Goal: Task Accomplishment & Management: Use online tool/utility

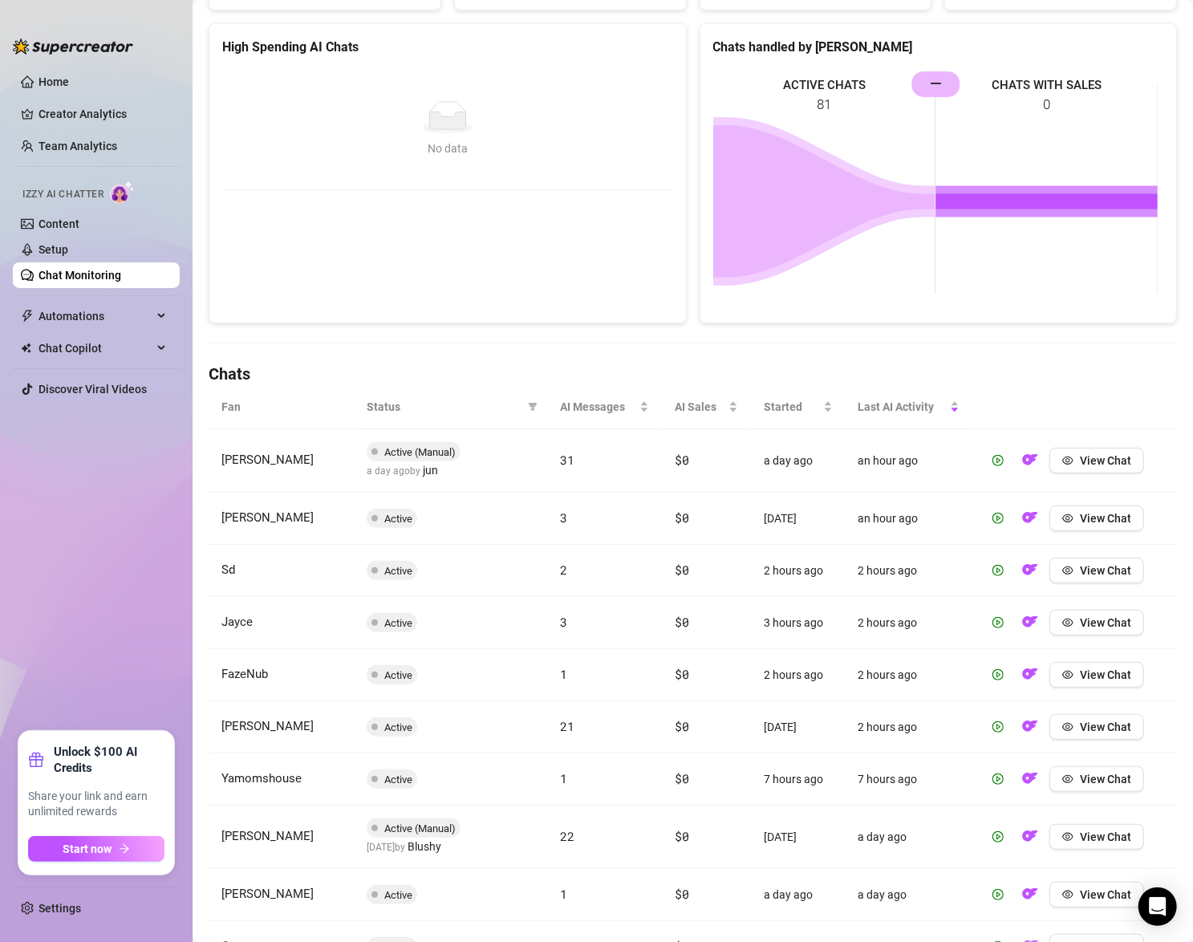
scroll to position [213, 0]
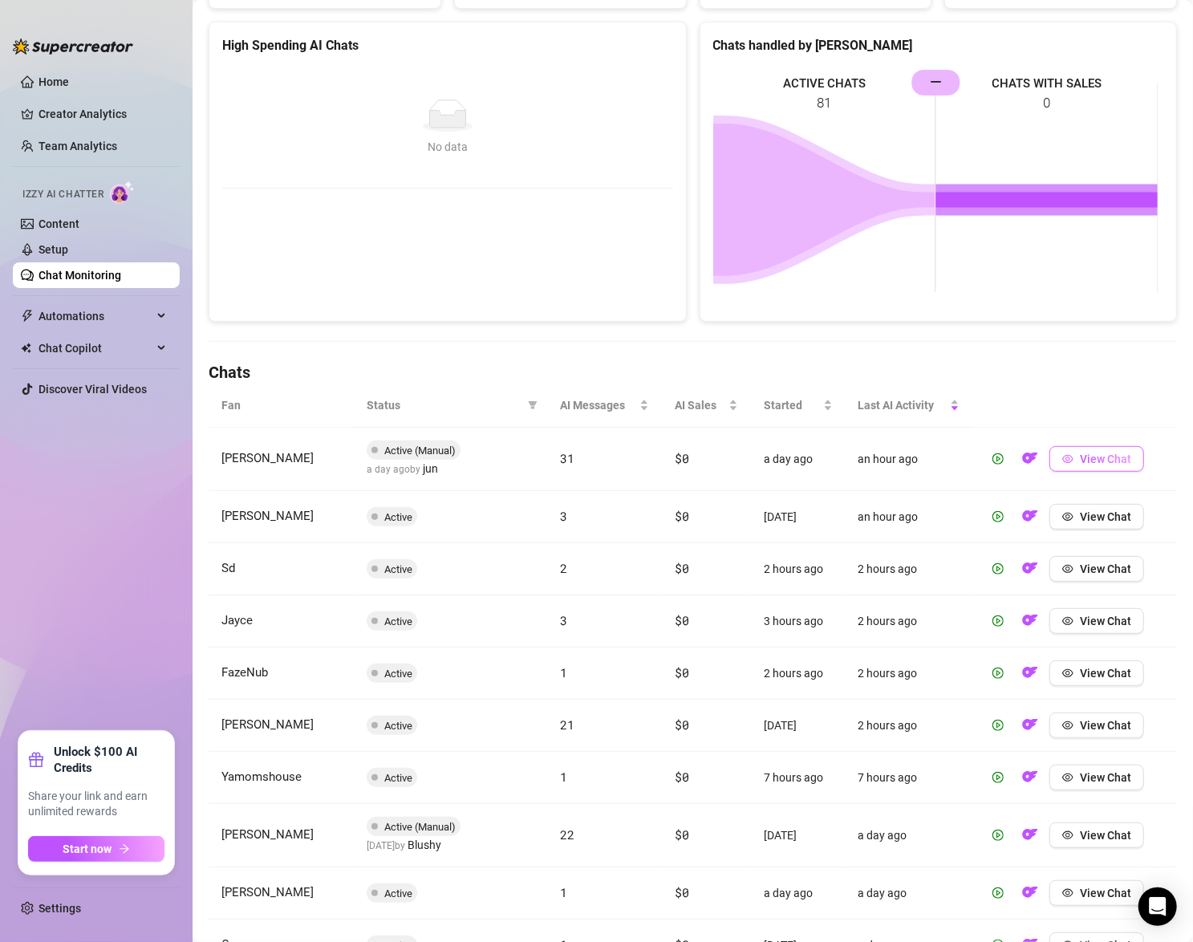
click at [1074, 465] on button "View Chat" at bounding box center [1096, 459] width 95 height 26
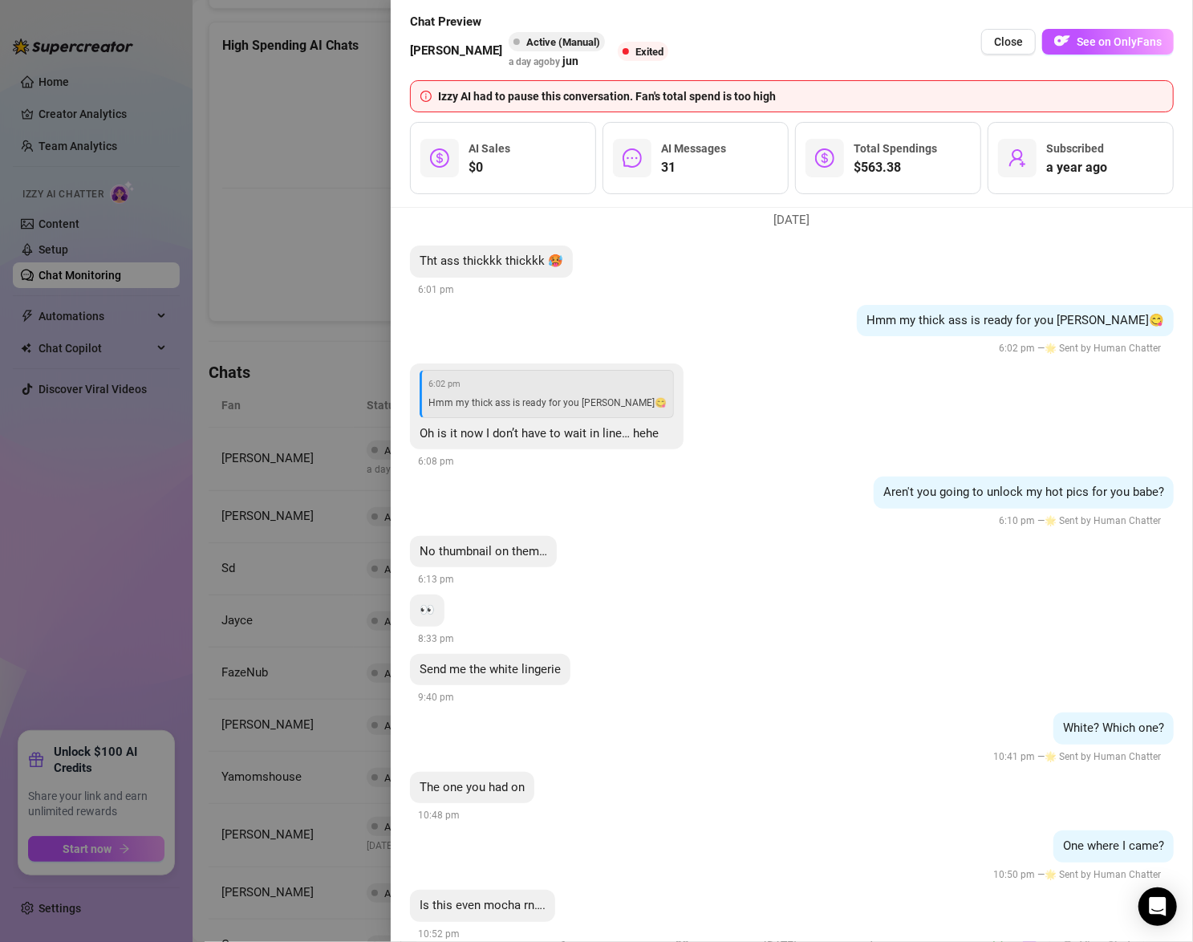
scroll to position [0, 0]
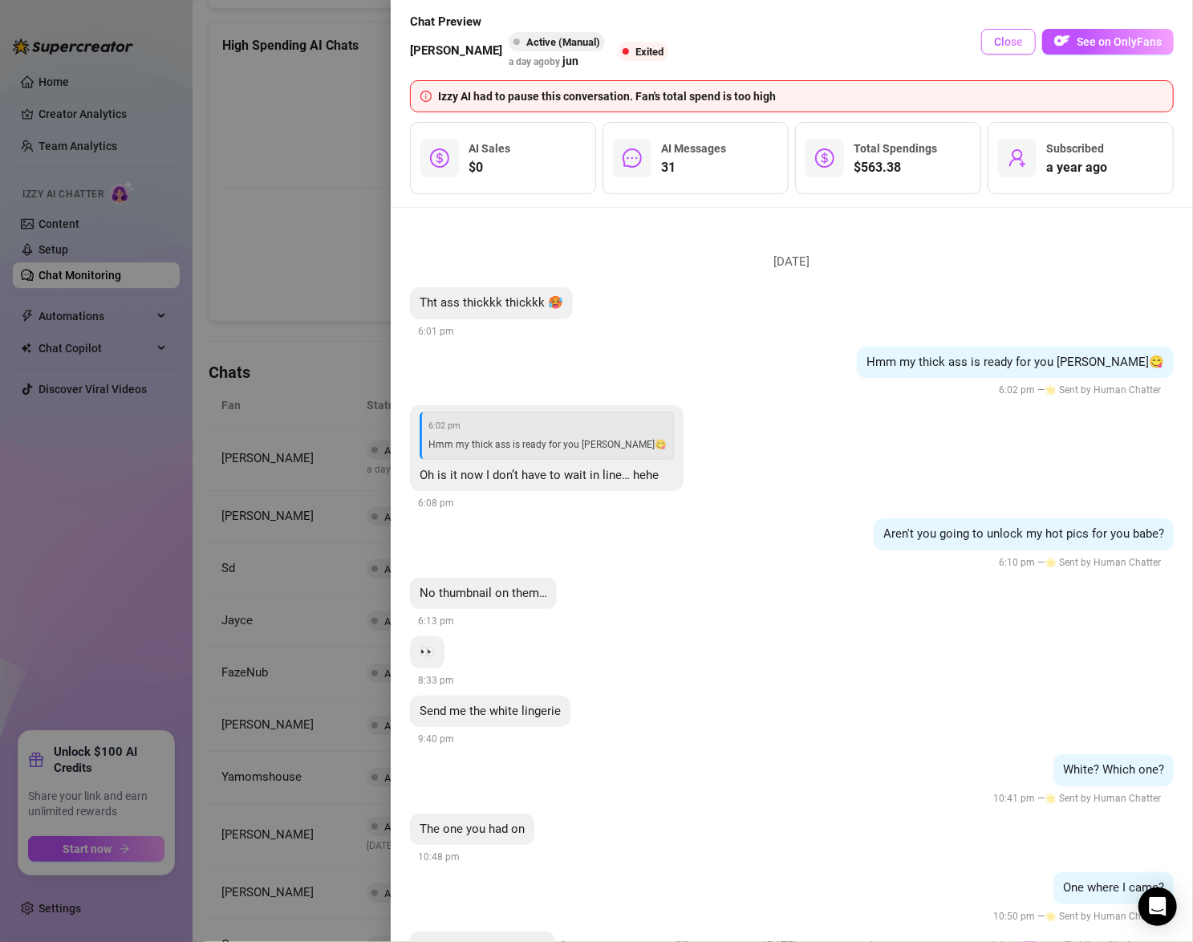
click at [1011, 34] on button "Close" at bounding box center [1008, 42] width 55 height 26
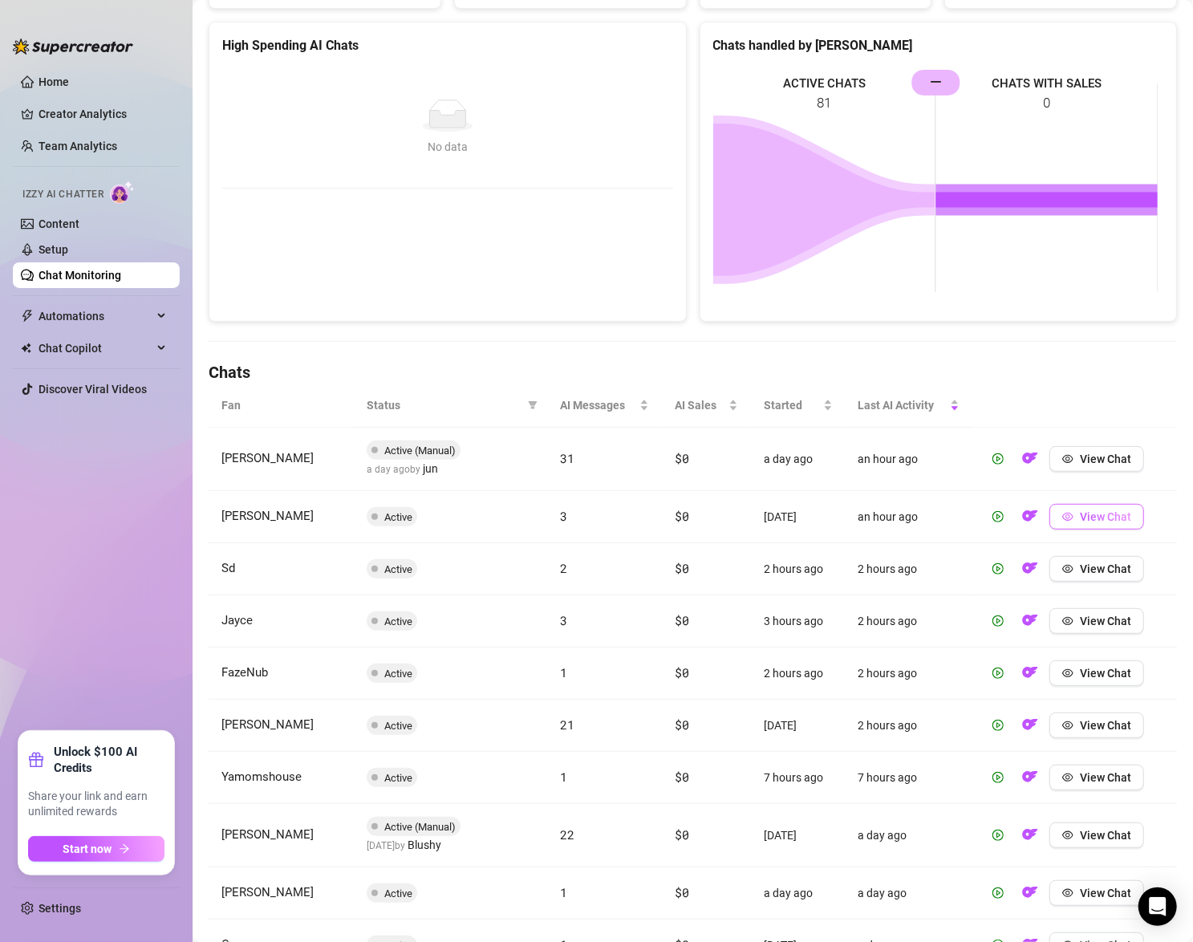
click at [1087, 515] on span "View Chat" at bounding box center [1105, 516] width 51 height 13
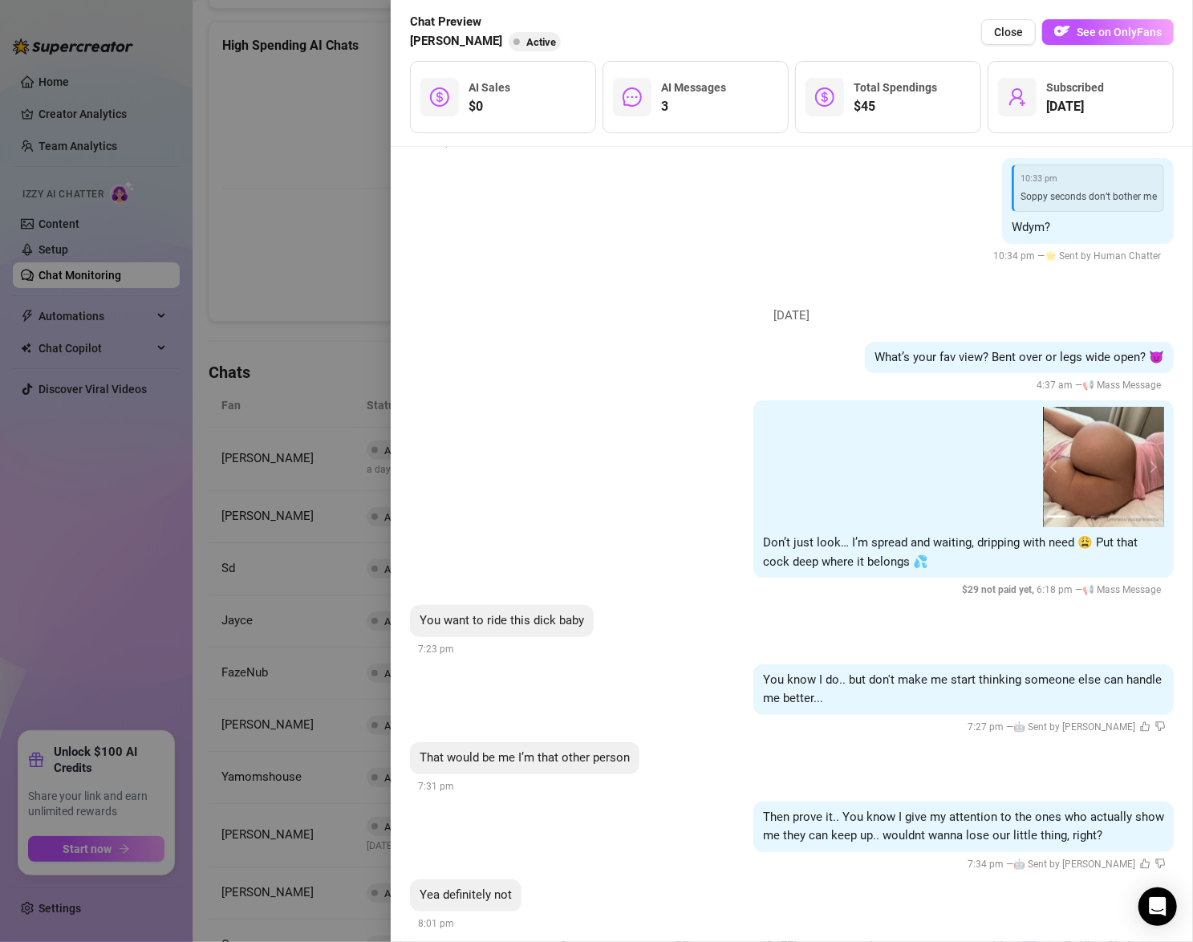
scroll to position [5876, 0]
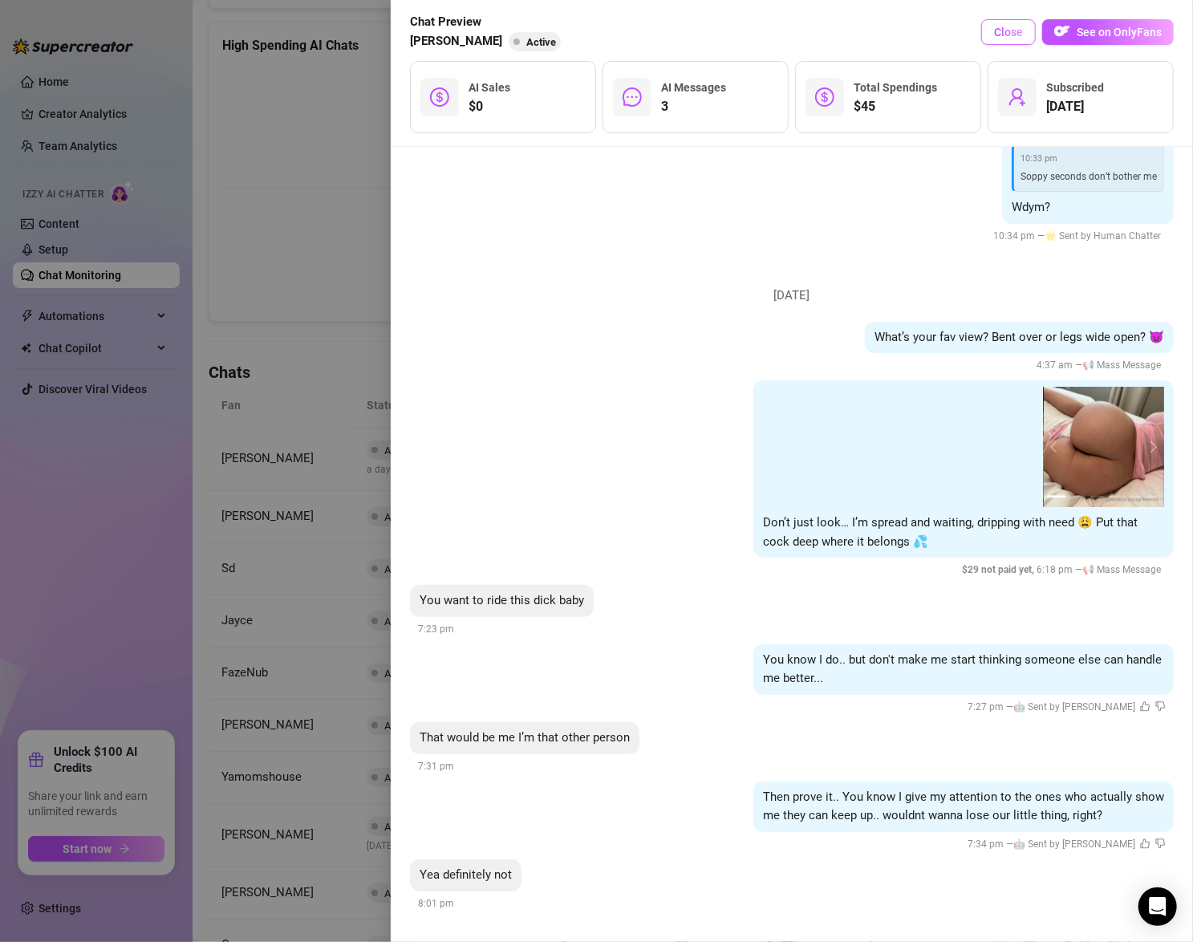
click at [990, 37] on button "Close" at bounding box center [1008, 32] width 55 height 26
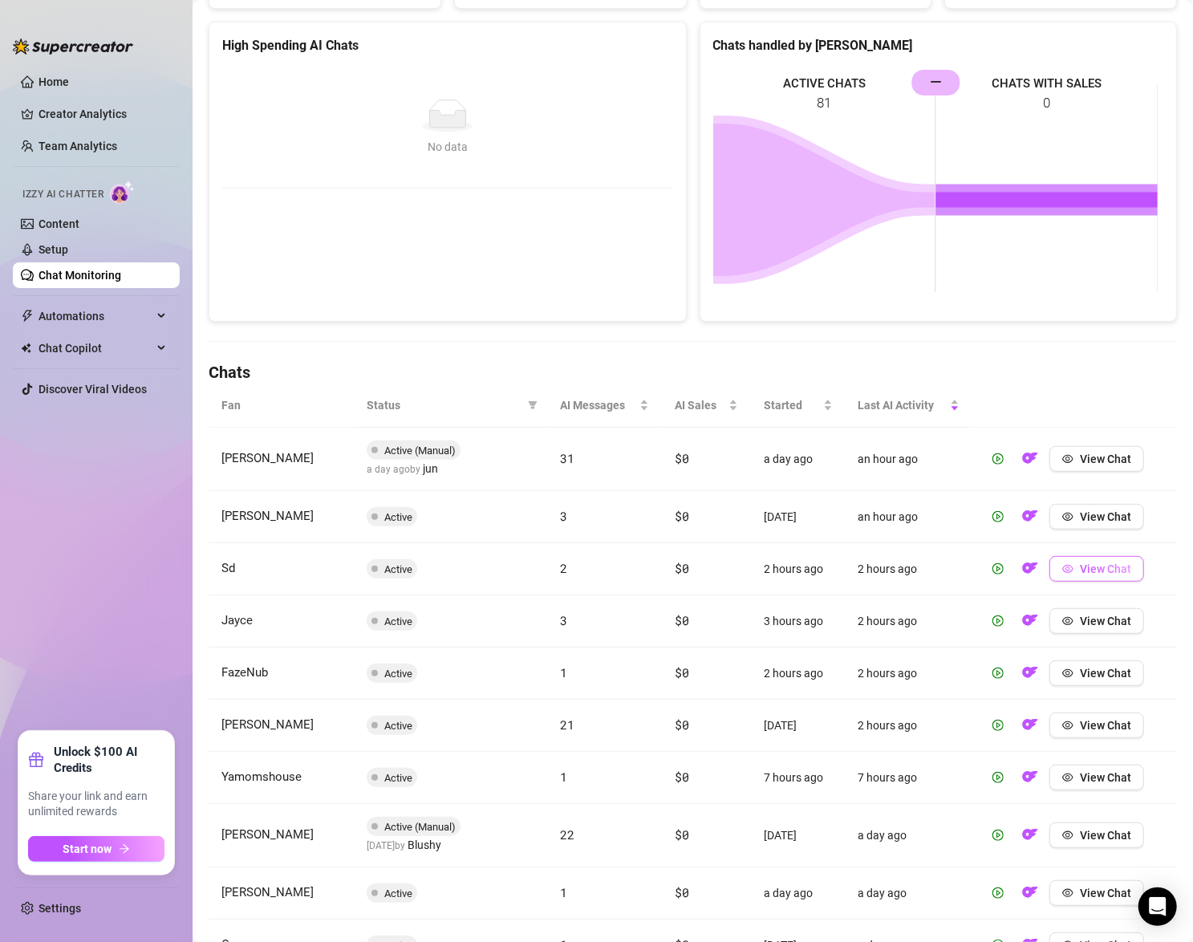
click at [1084, 566] on span "View Chat" at bounding box center [1105, 568] width 51 height 13
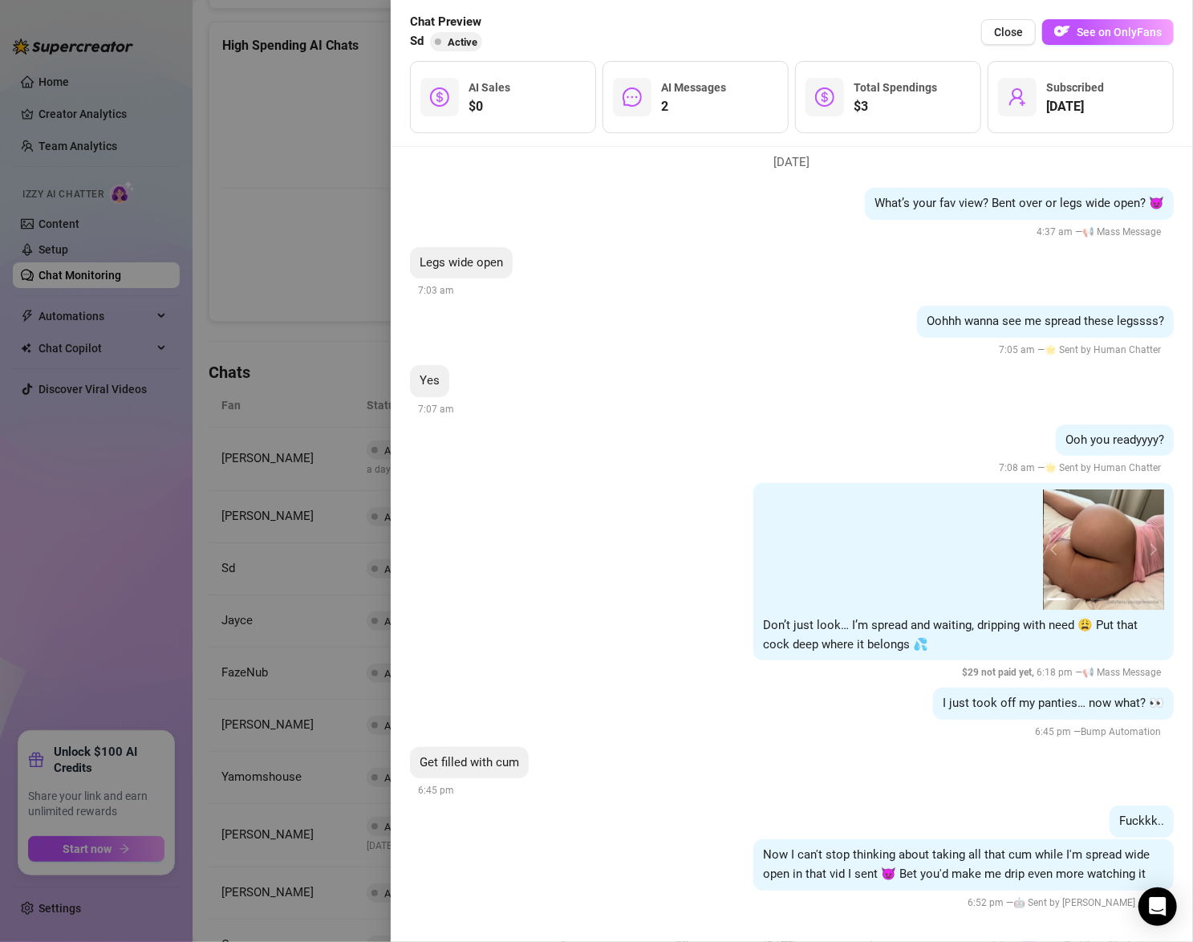
scroll to position [2354, 0]
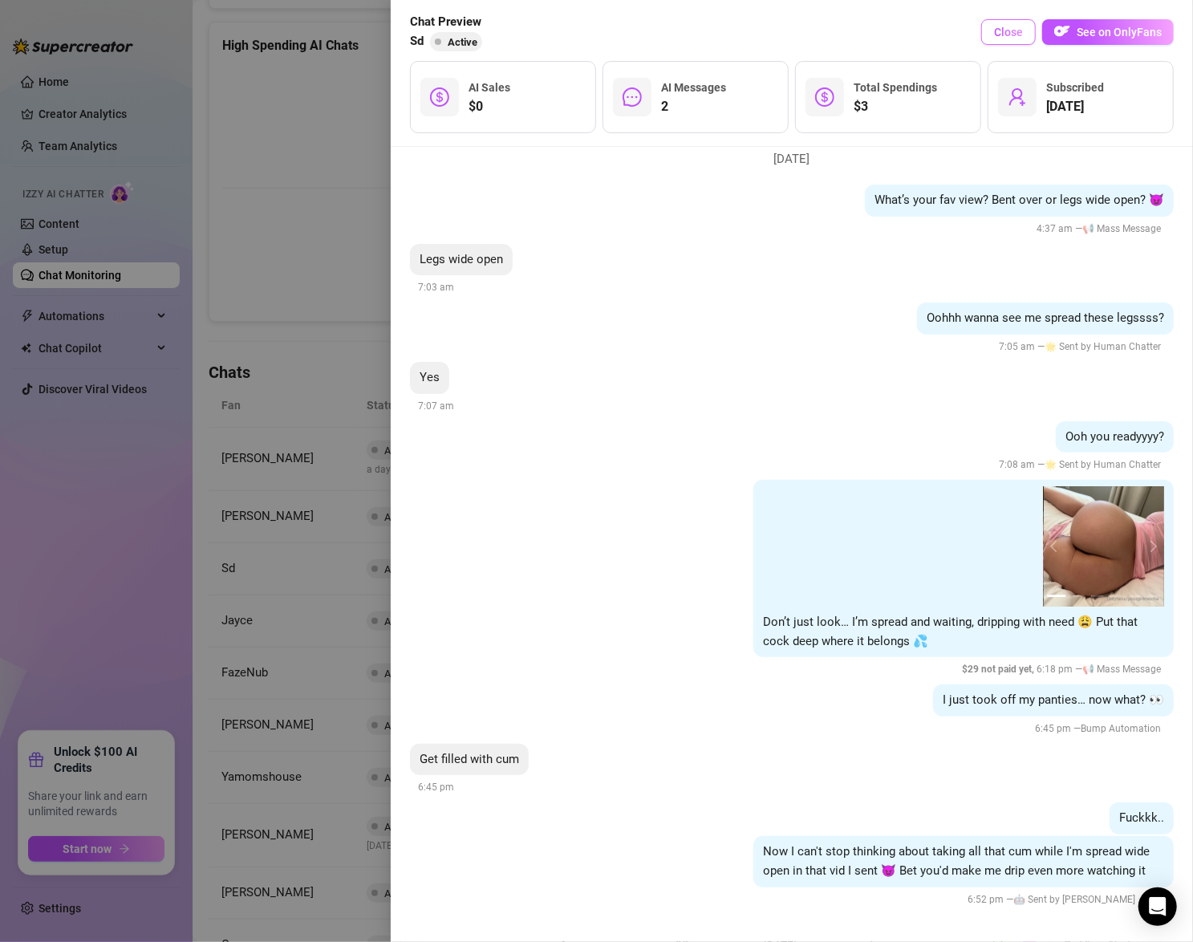
click at [1002, 35] on span "Close" at bounding box center [1008, 32] width 29 height 13
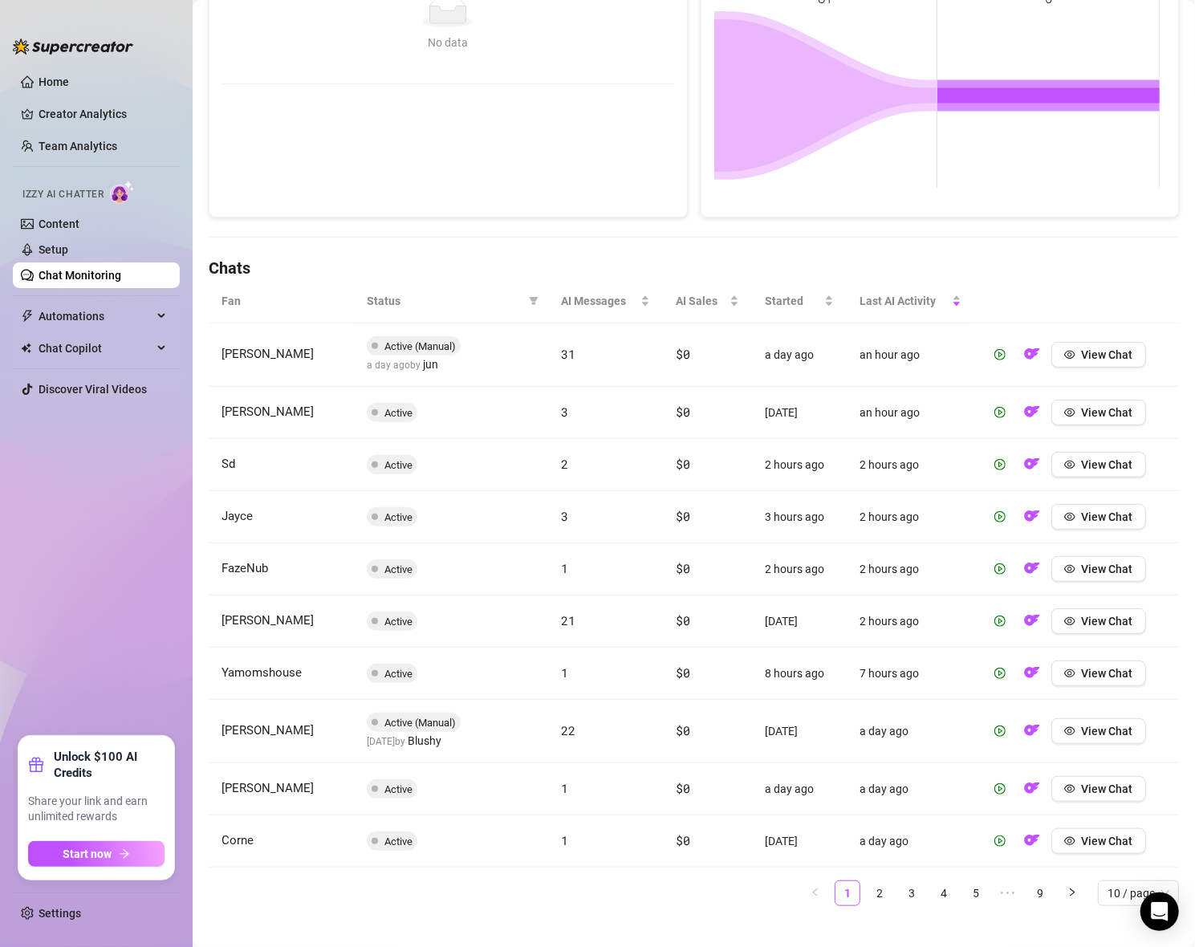
scroll to position [321, 0]
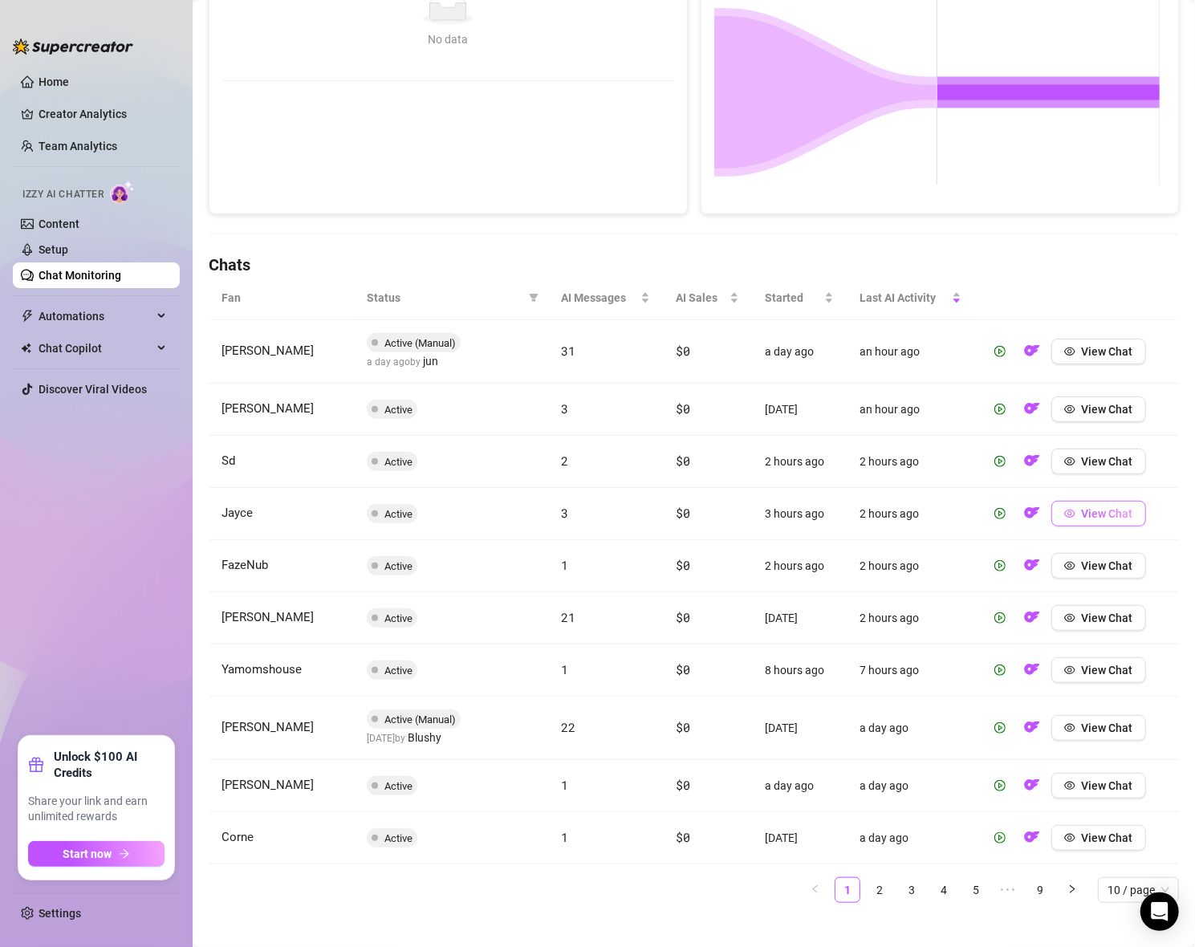
click at [1086, 513] on span "View Chat" at bounding box center [1107, 513] width 51 height 13
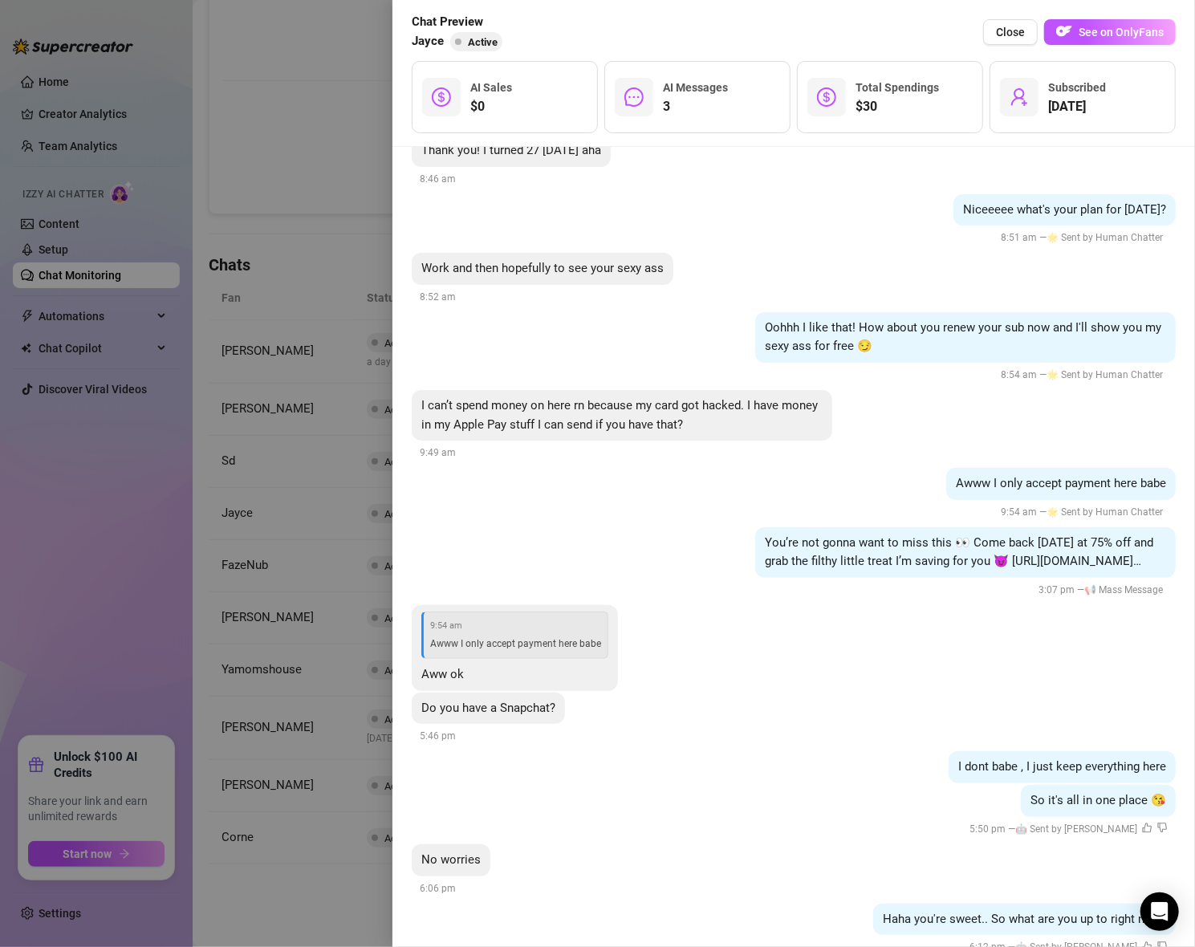
scroll to position [2157, 0]
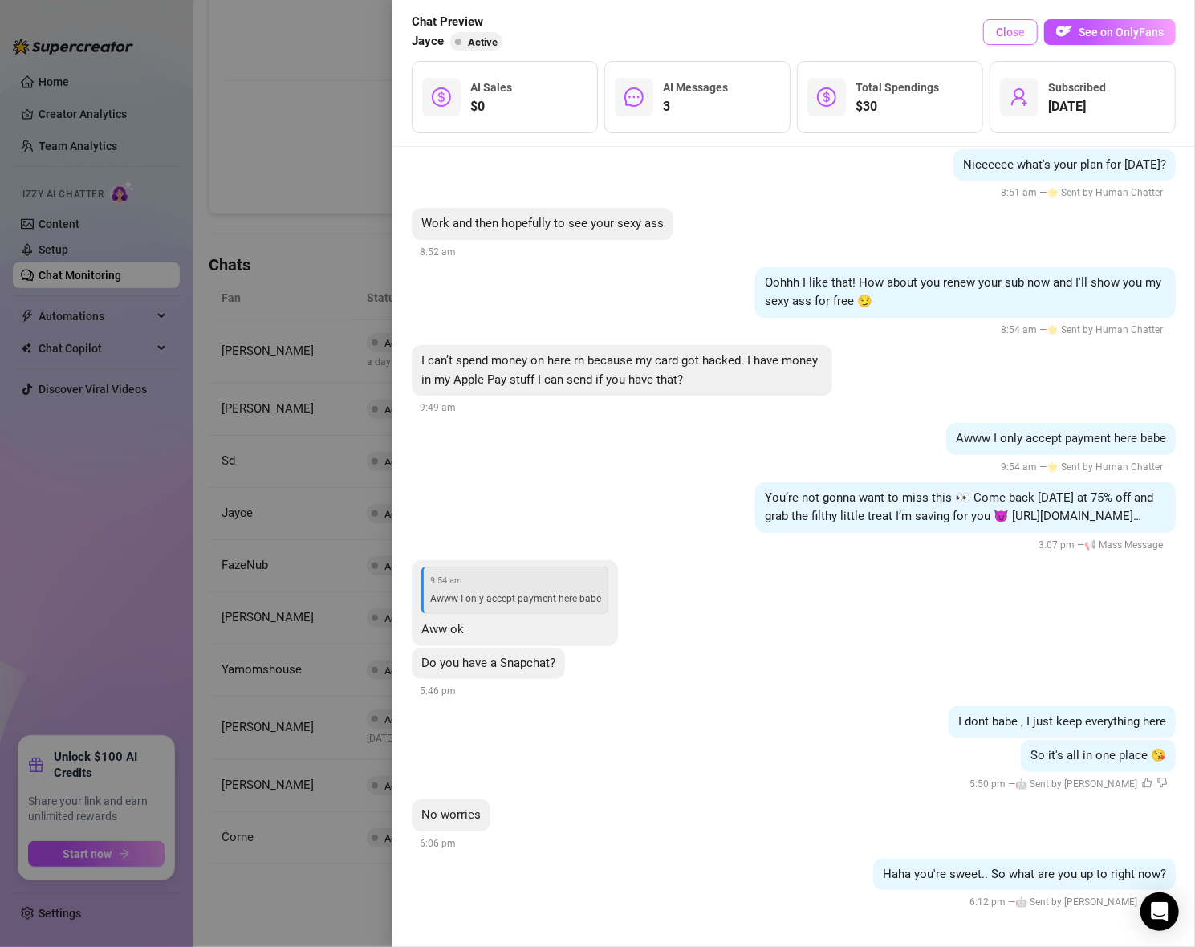
click at [1009, 36] on span "Close" at bounding box center [1010, 32] width 29 height 13
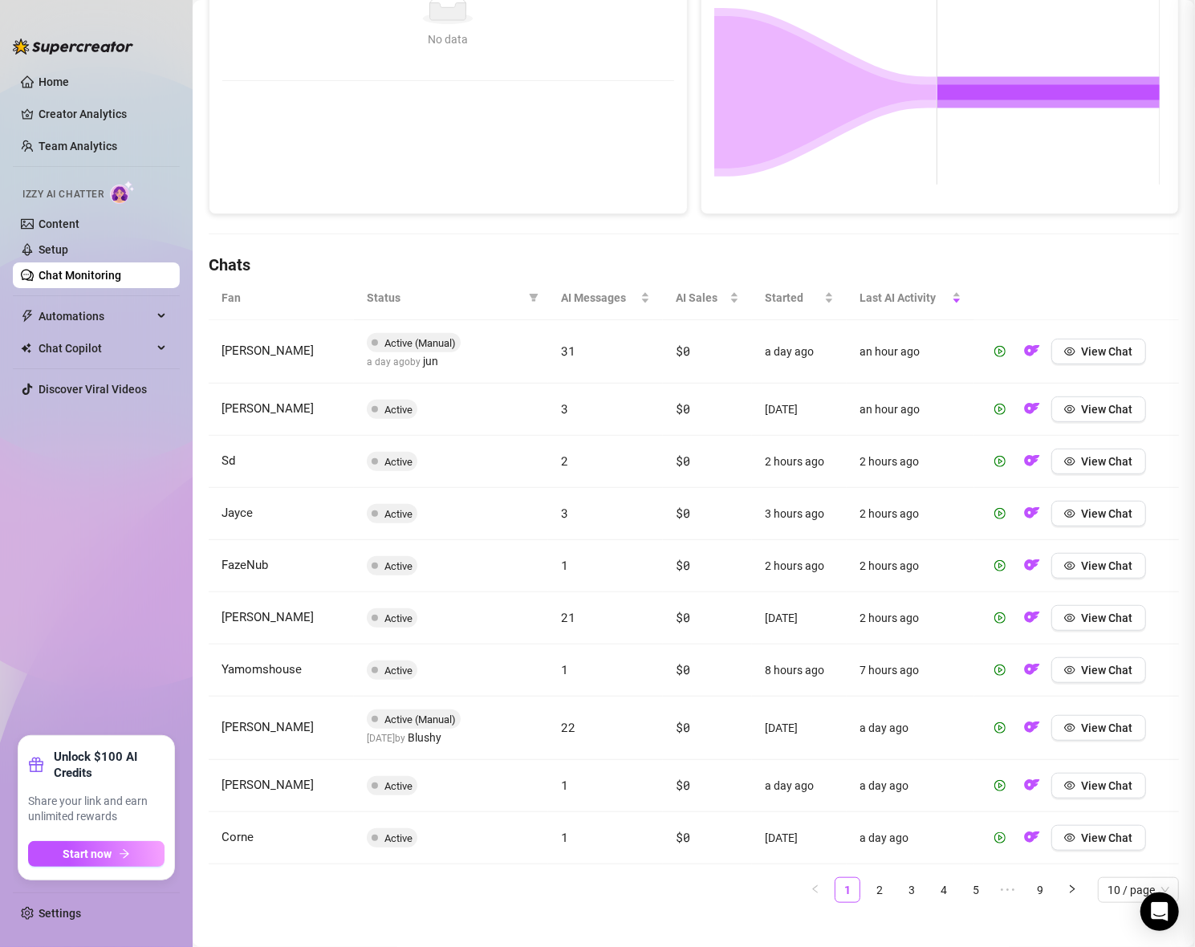
scroll to position [0, 0]
click at [1089, 620] on span "View Chat" at bounding box center [1107, 617] width 51 height 13
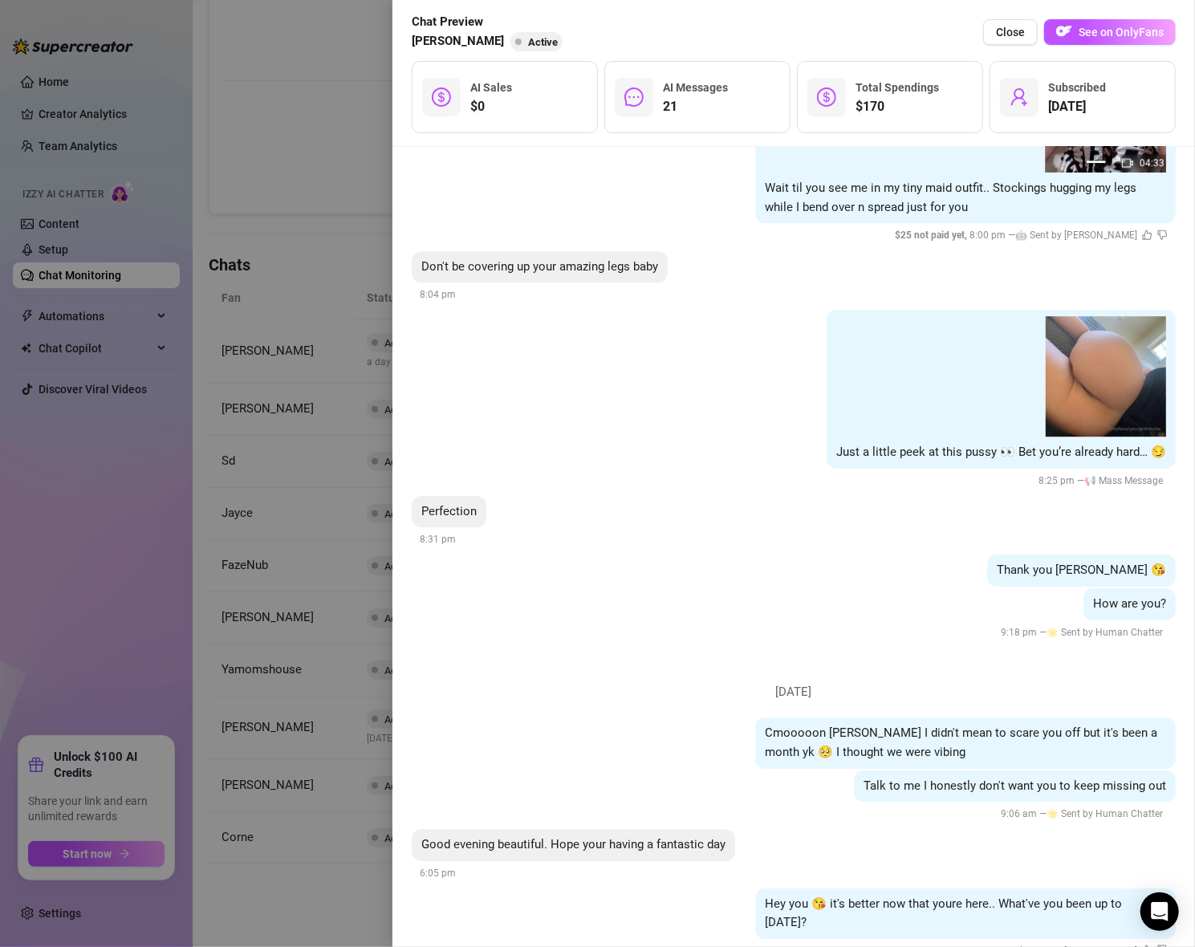
scroll to position [6477, 0]
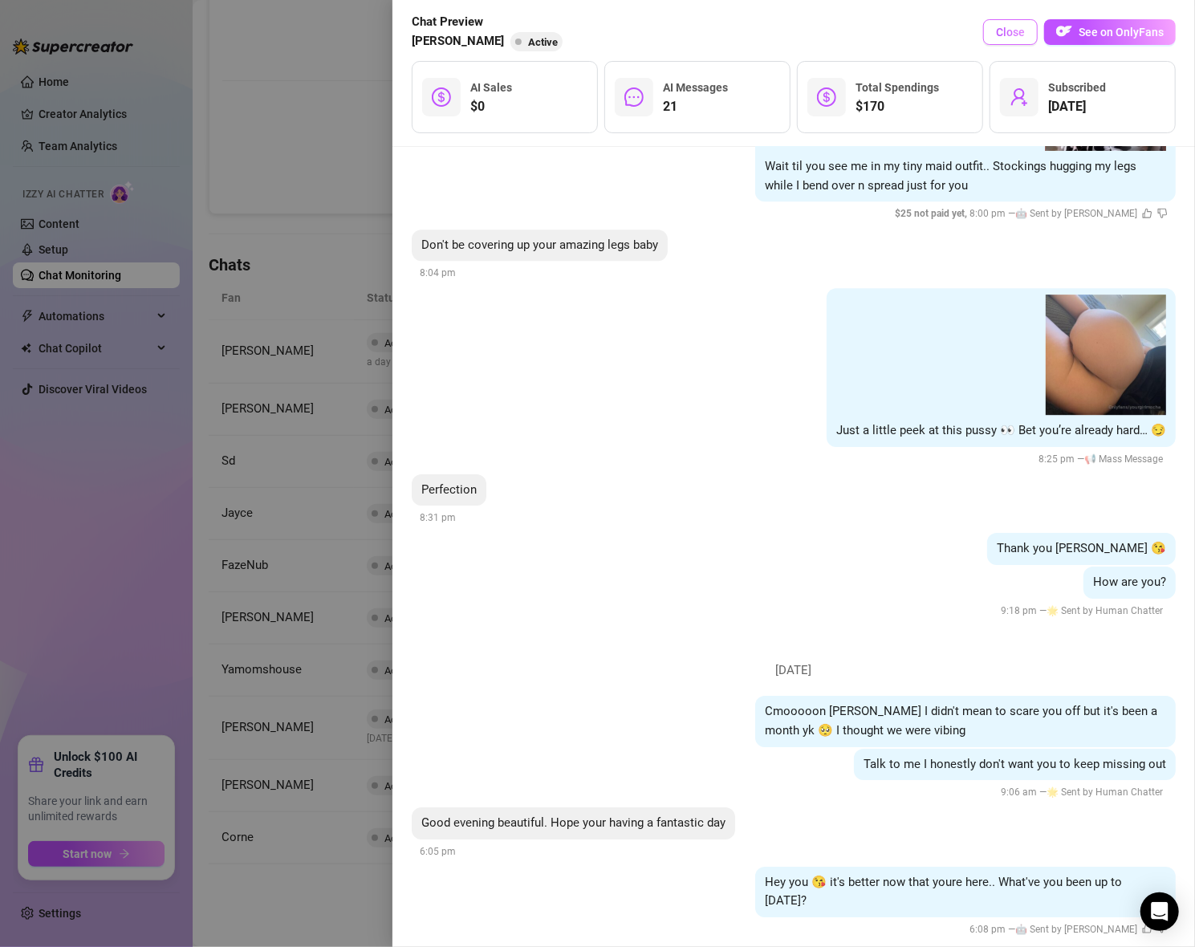
click at [1003, 32] on span "Close" at bounding box center [1010, 32] width 29 height 13
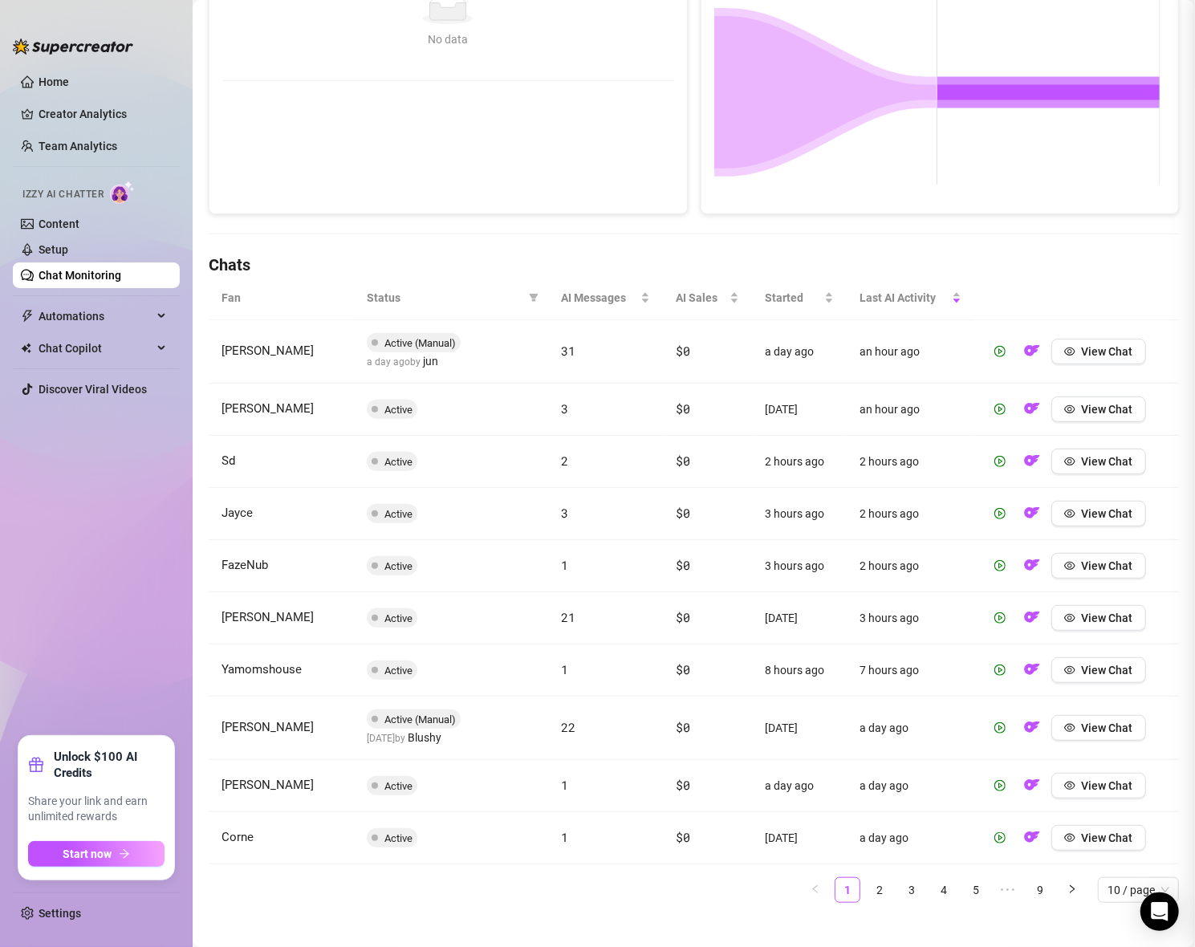
scroll to position [0, 0]
click at [1102, 668] on span "View Chat" at bounding box center [1107, 670] width 51 height 13
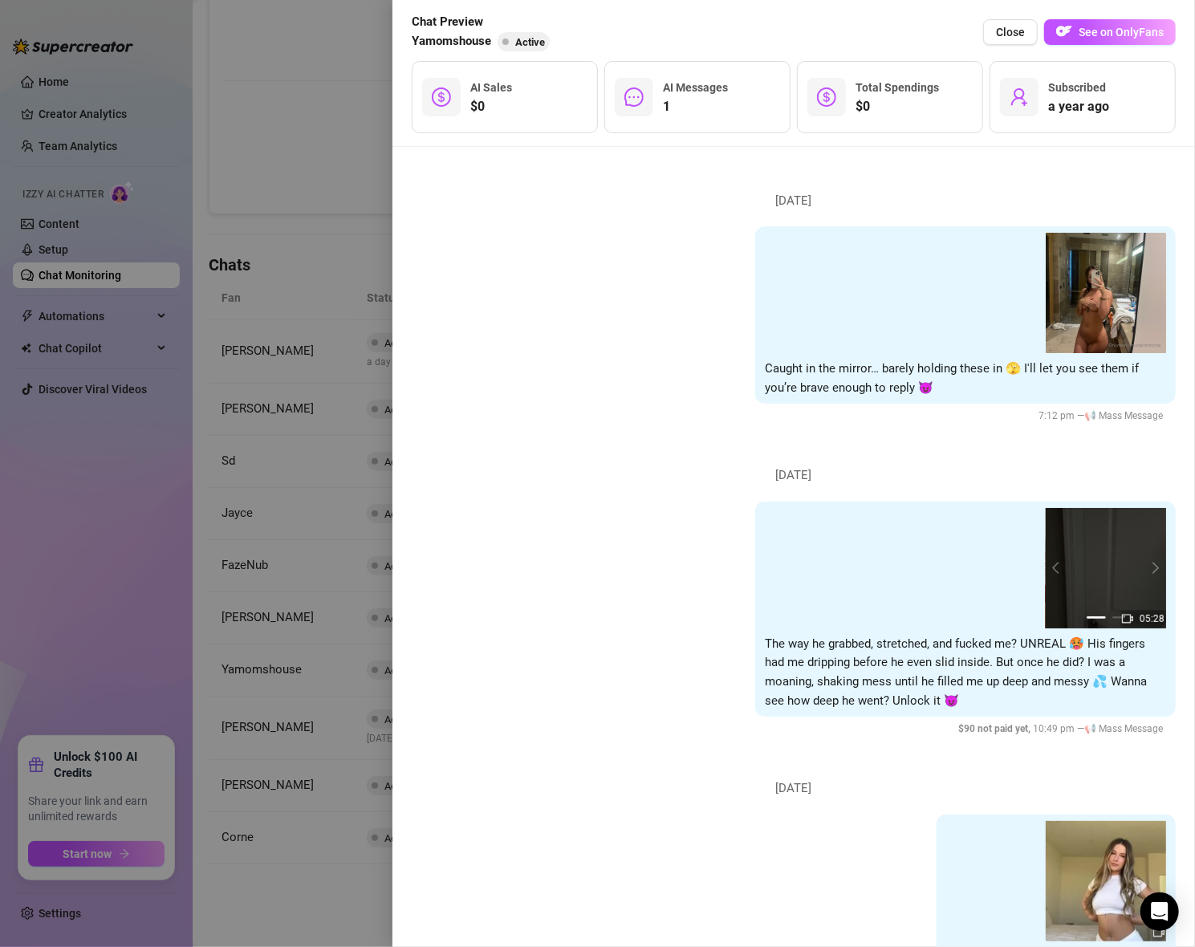
click at [819, 33] on div "Chat Preview Yamomshouse Active Close See on OnlyFans" at bounding box center [794, 32] width 764 height 39
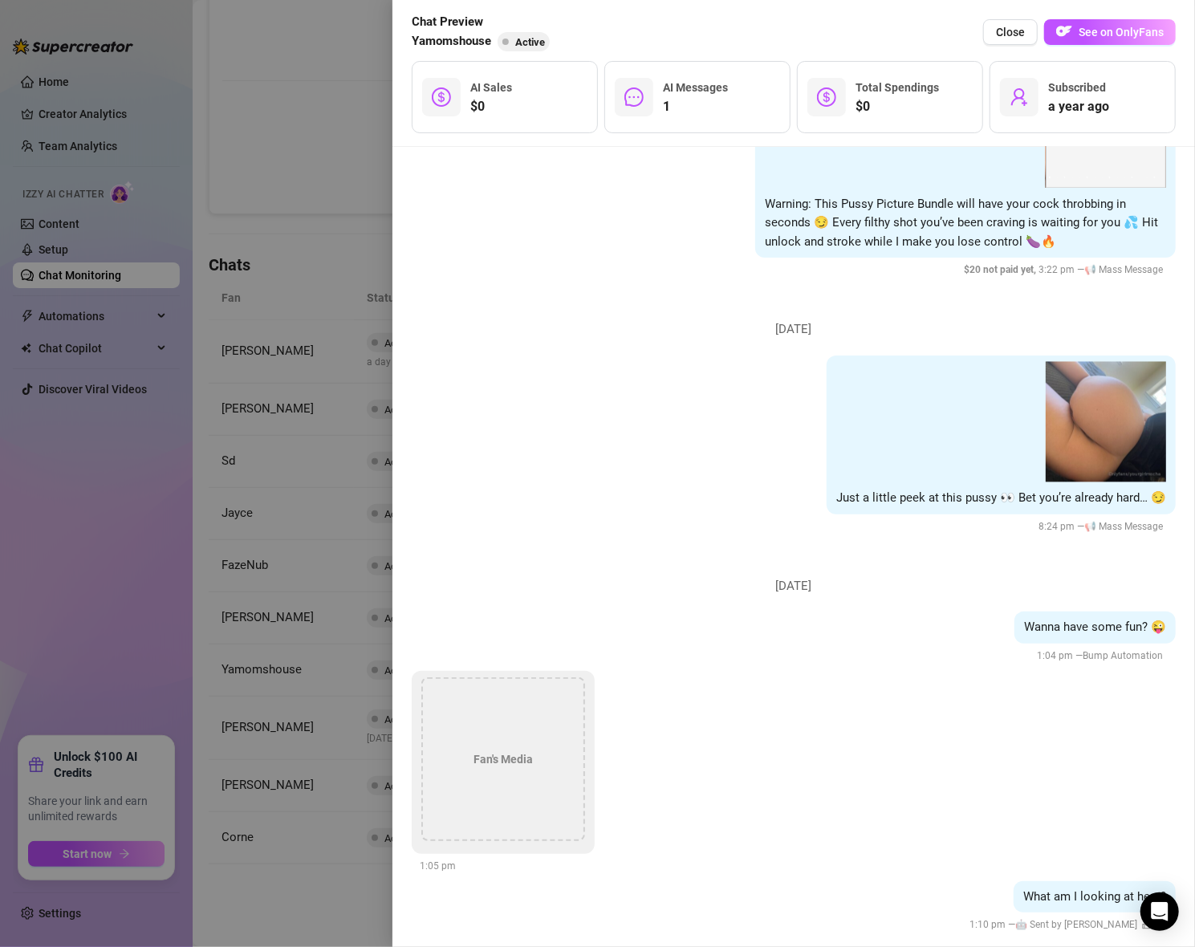
scroll to position [1922, 0]
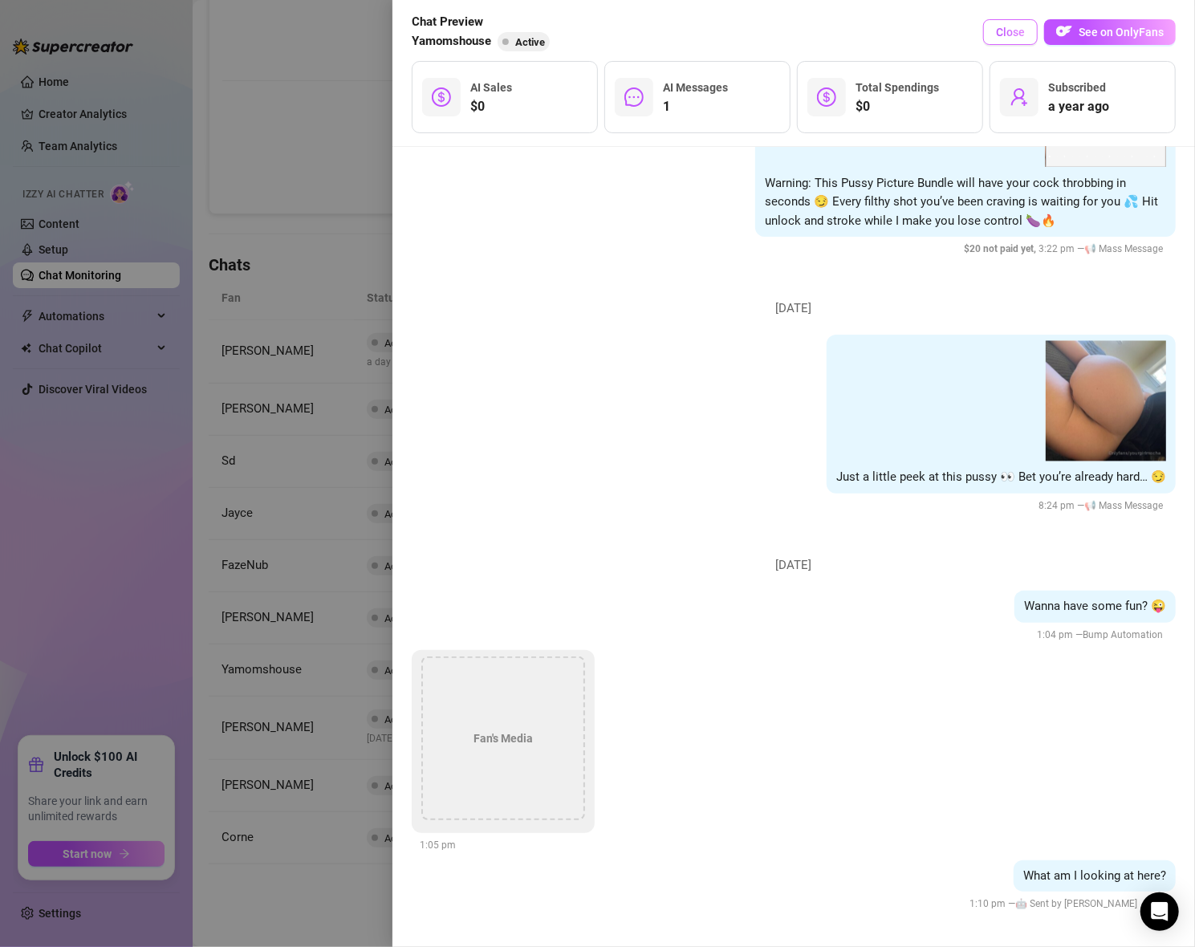
click at [999, 27] on span "Close" at bounding box center [1010, 32] width 29 height 13
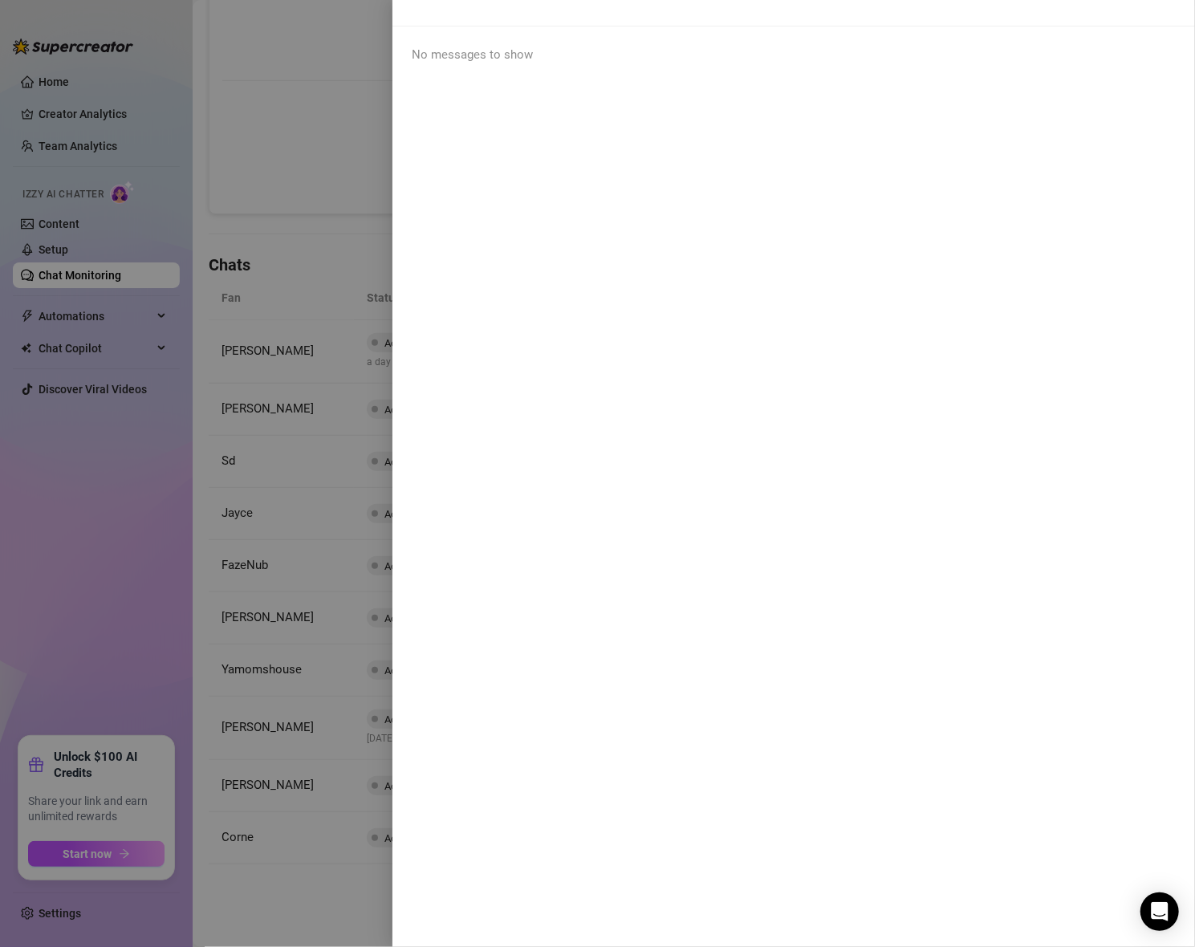
scroll to position [0, 0]
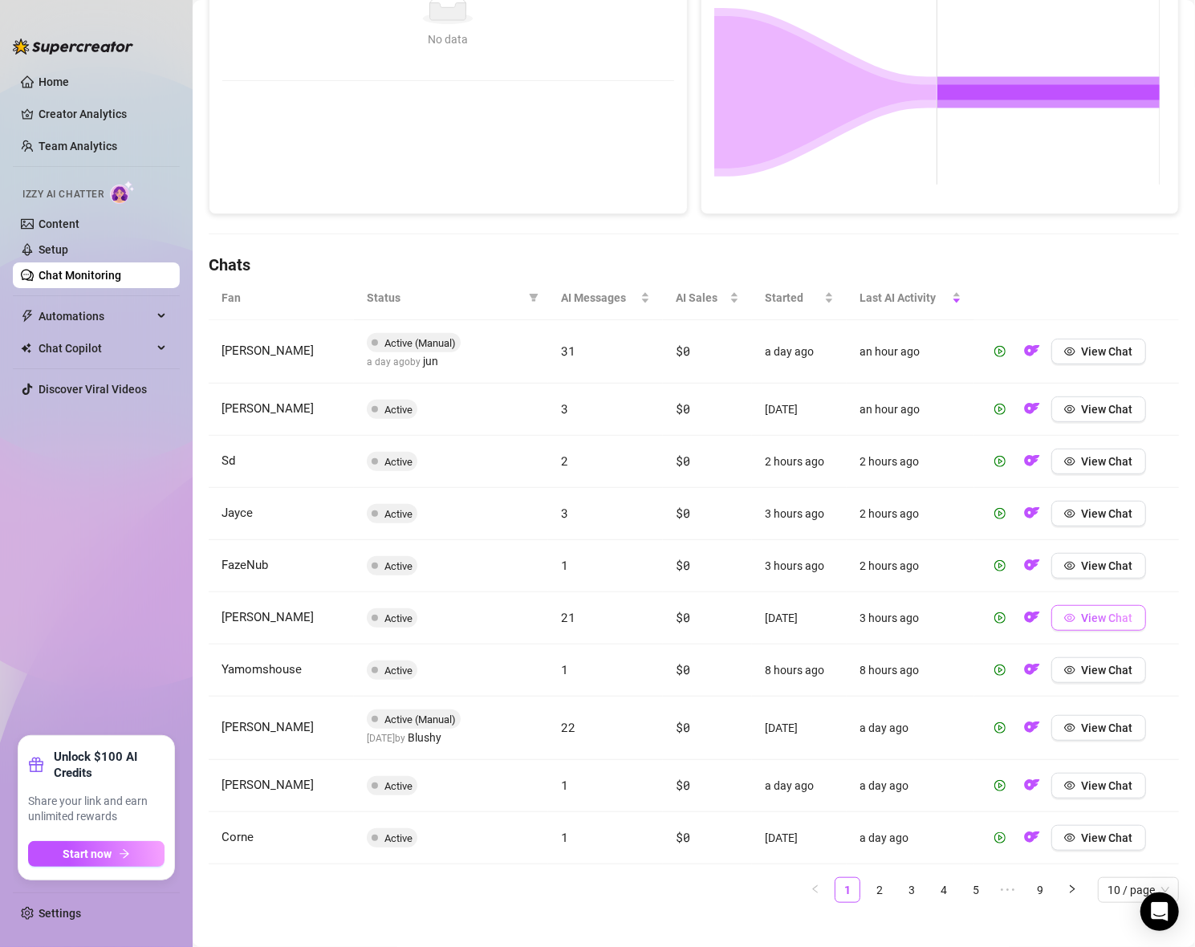
click at [1092, 616] on span "View Chat" at bounding box center [1107, 617] width 51 height 13
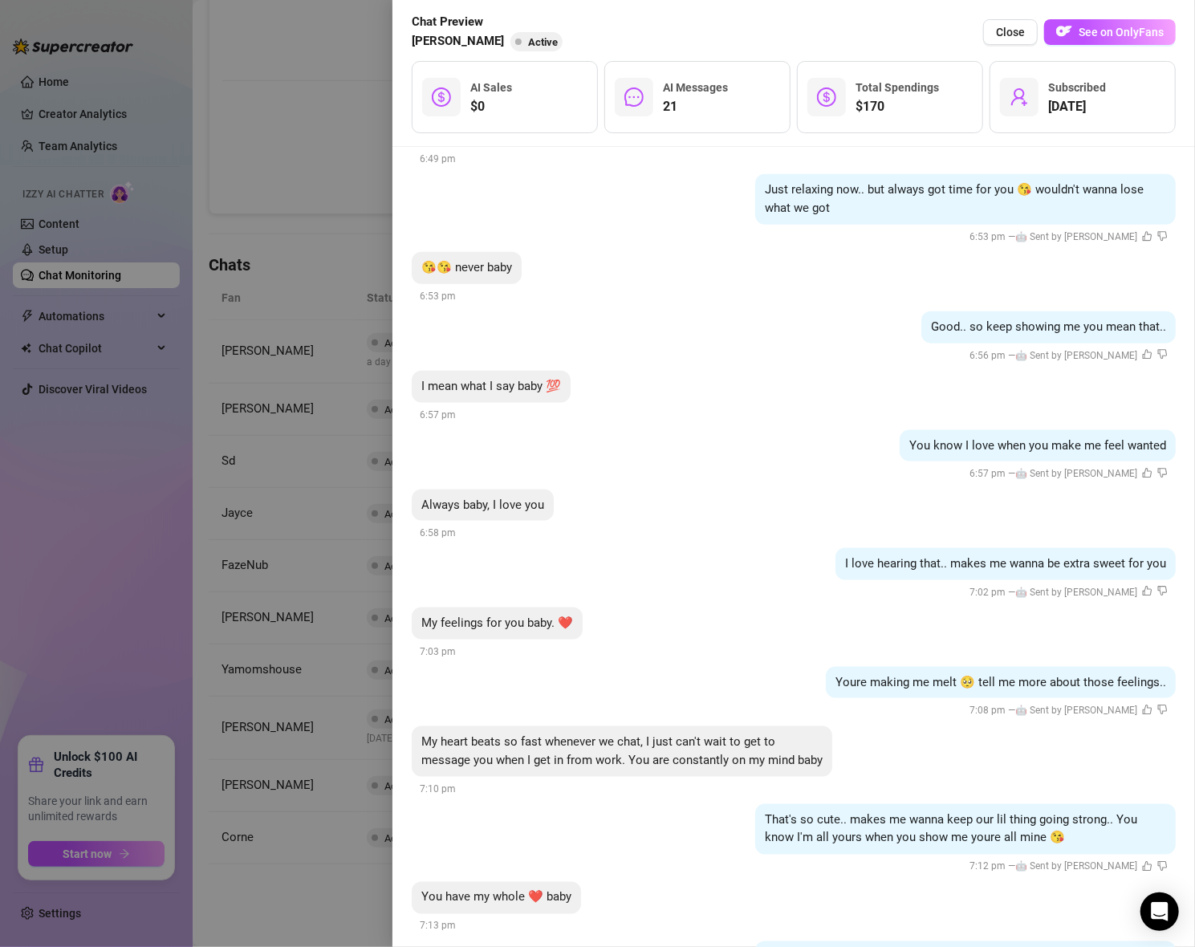
scroll to position [4814, 0]
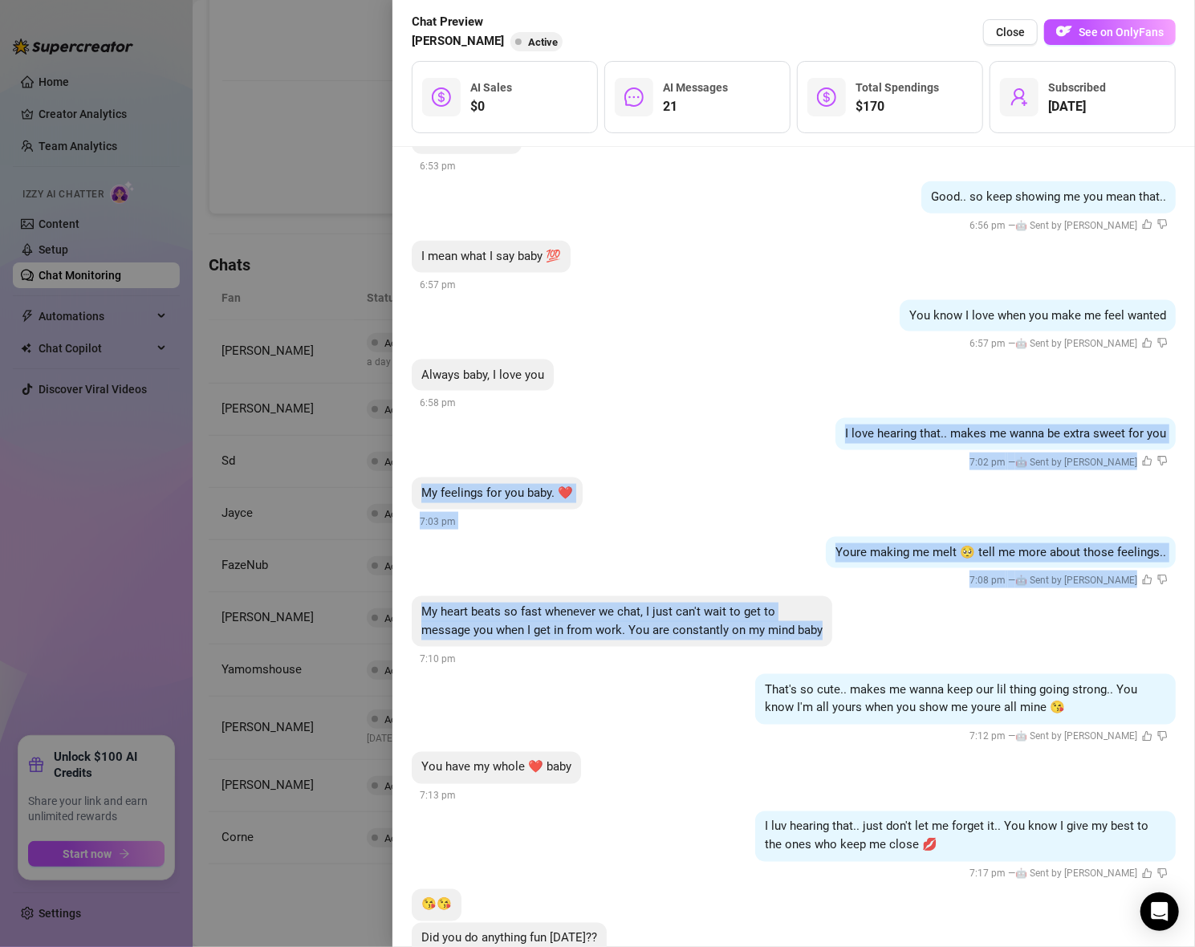
drag, startPoint x: 412, startPoint y: 451, endPoint x: 895, endPoint y: 631, distance: 514.6
click at [895, 631] on li "[DATE] Yes 6:30 pm Good.. what did you miss most about me? 6:34 pm — 🤖 Sent by …" at bounding box center [794, 550] width 764 height 2105
click at [766, 477] on div "My feelings for you baby. ❤️ 7:03 pm" at bounding box center [794, 503] width 764 height 53
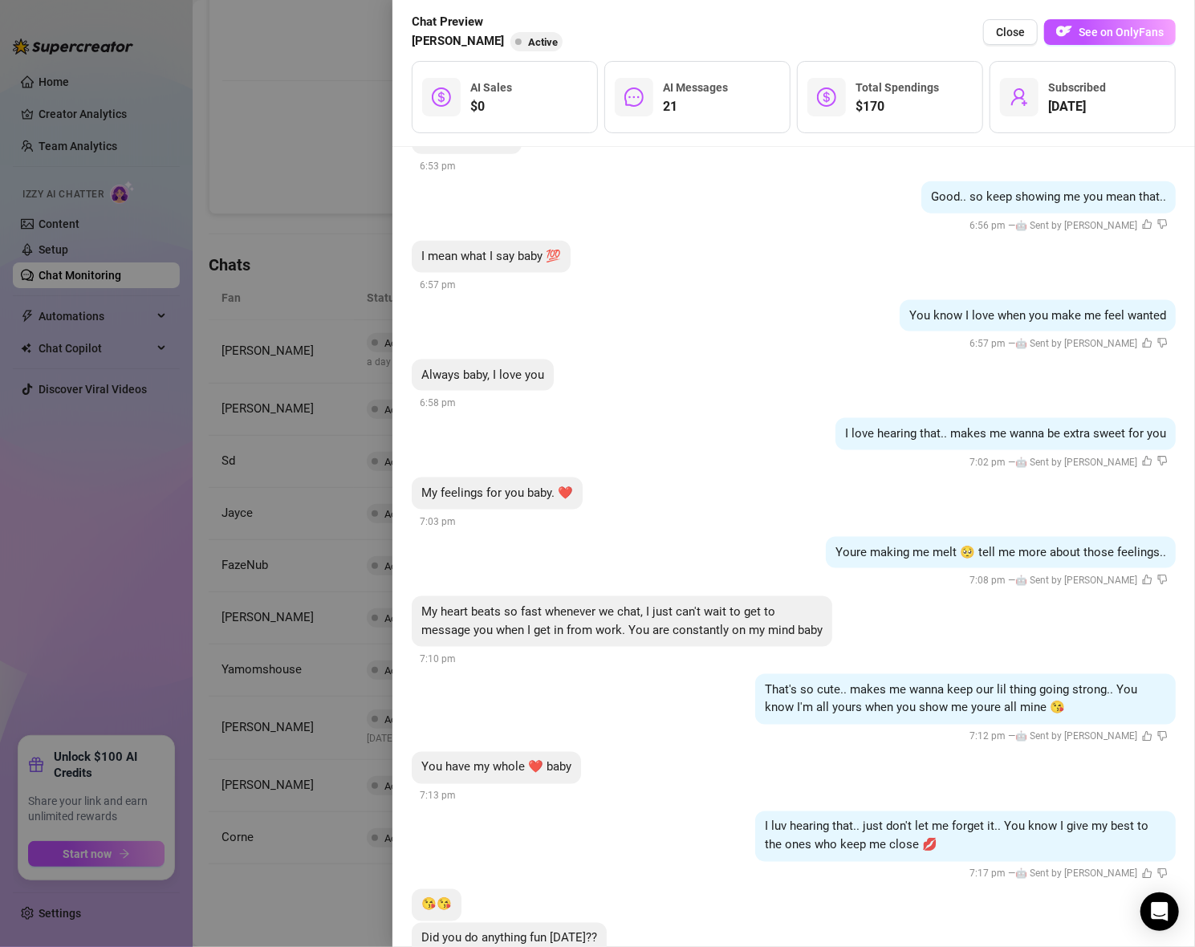
click at [830, 34] on div "Chat Preview Drake Active Close See on OnlyFans" at bounding box center [794, 32] width 764 height 39
click at [1011, 22] on button "Close" at bounding box center [1010, 32] width 55 height 26
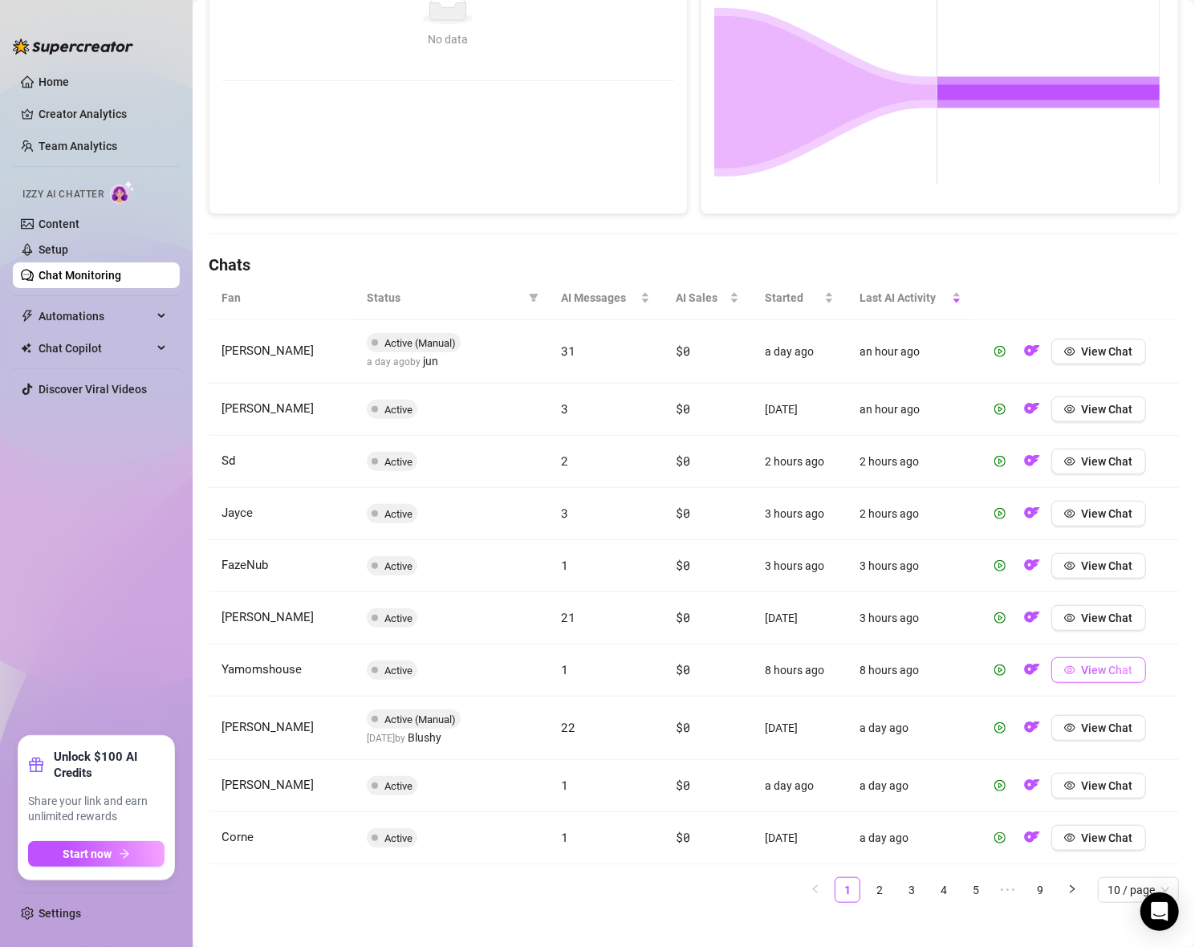
click at [1090, 672] on span "View Chat" at bounding box center [1107, 670] width 51 height 13
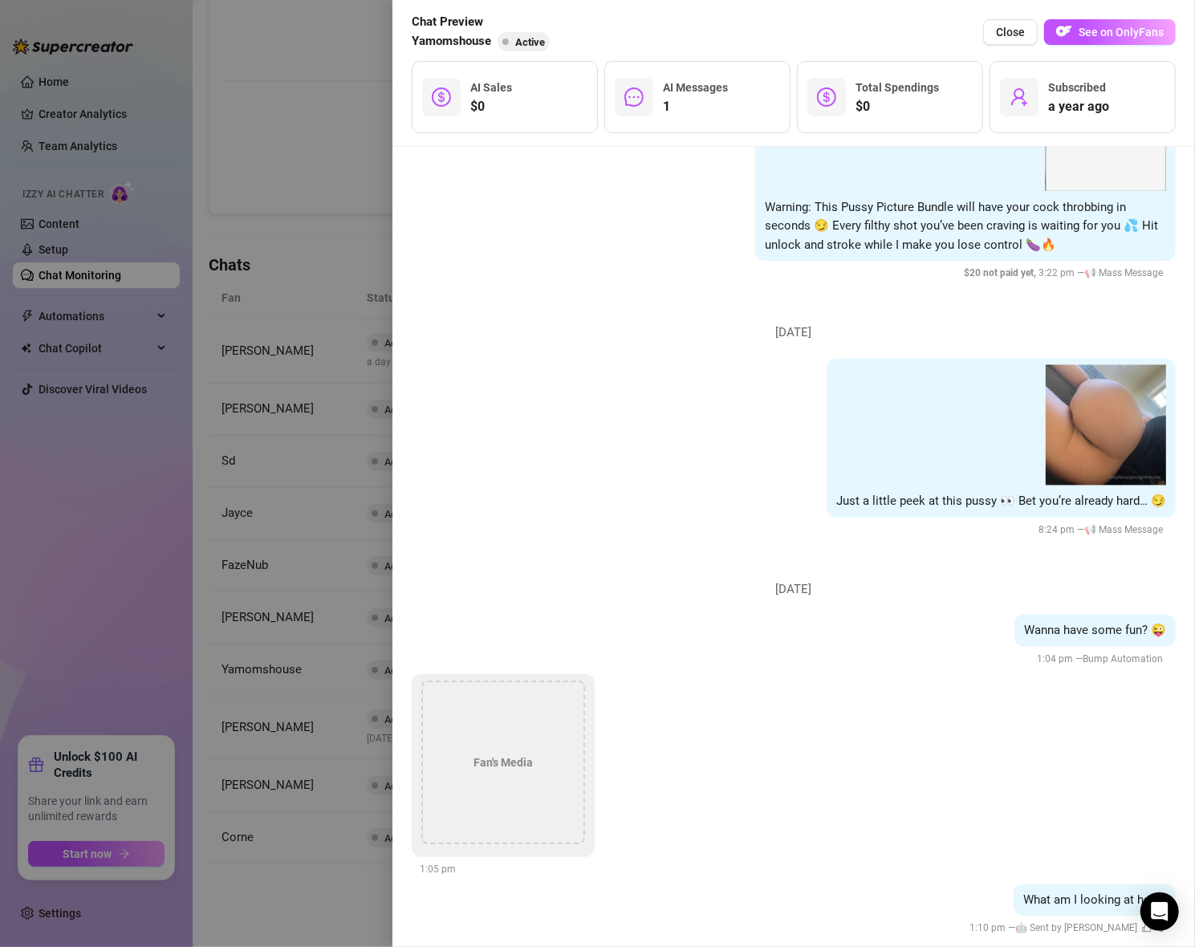
scroll to position [1922, 0]
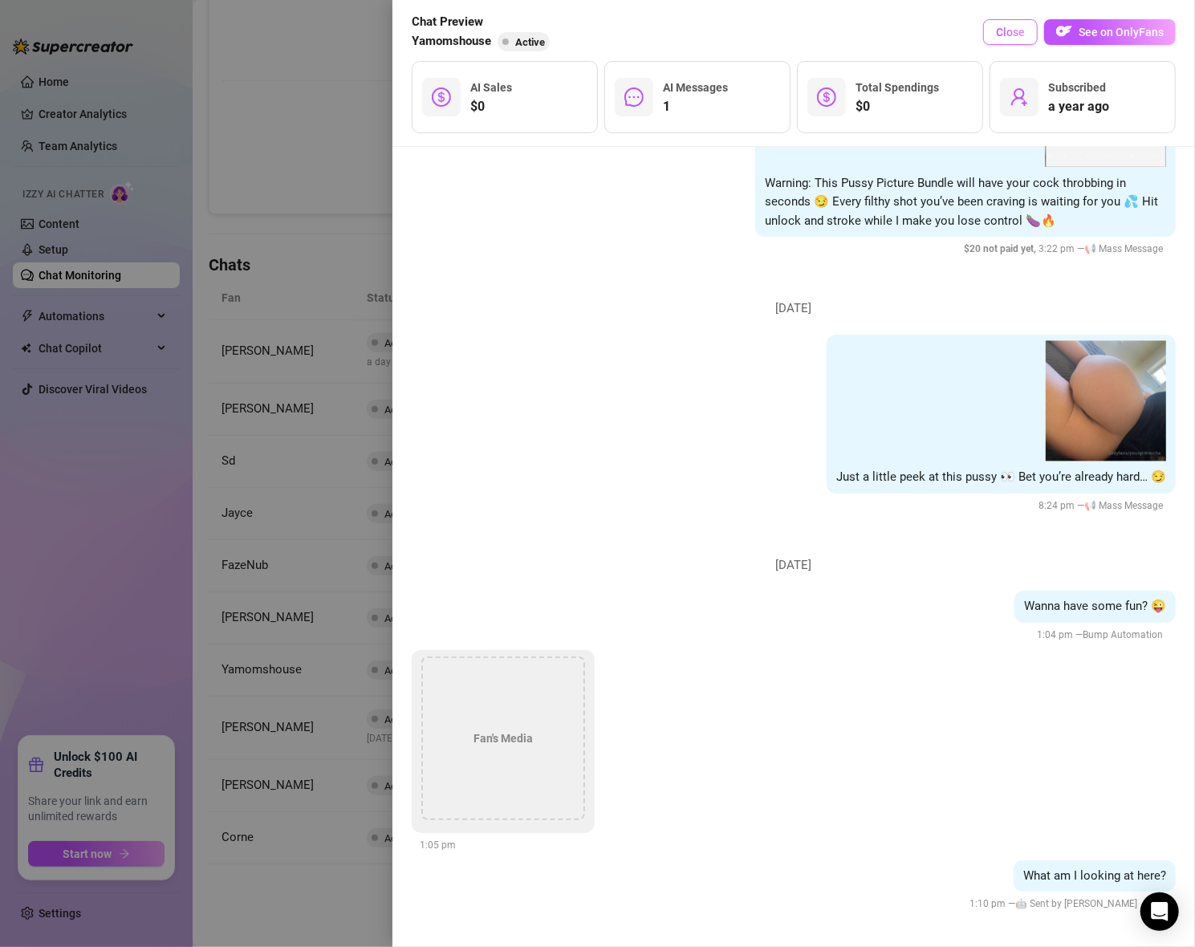
click at [1008, 34] on span "Close" at bounding box center [1010, 32] width 29 height 13
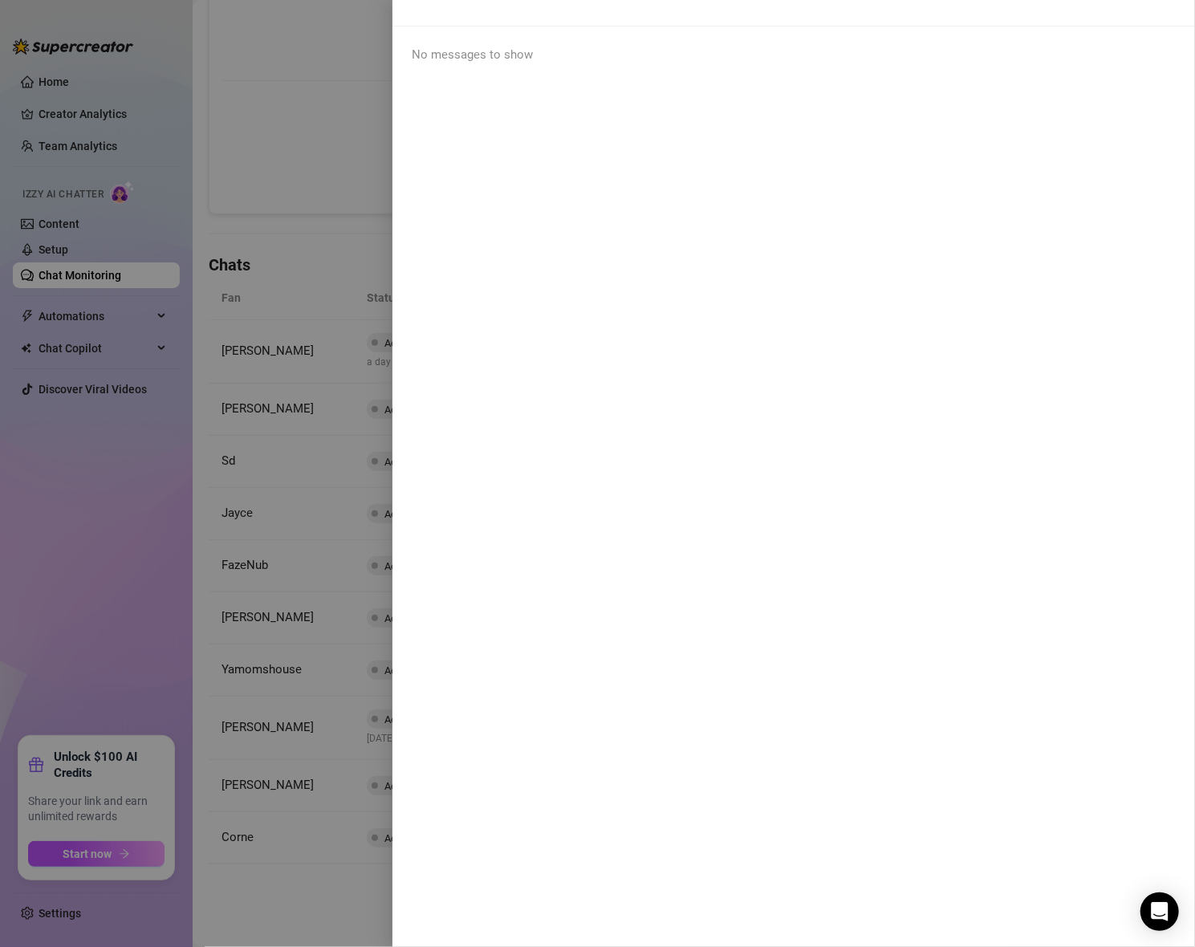
scroll to position [0, 0]
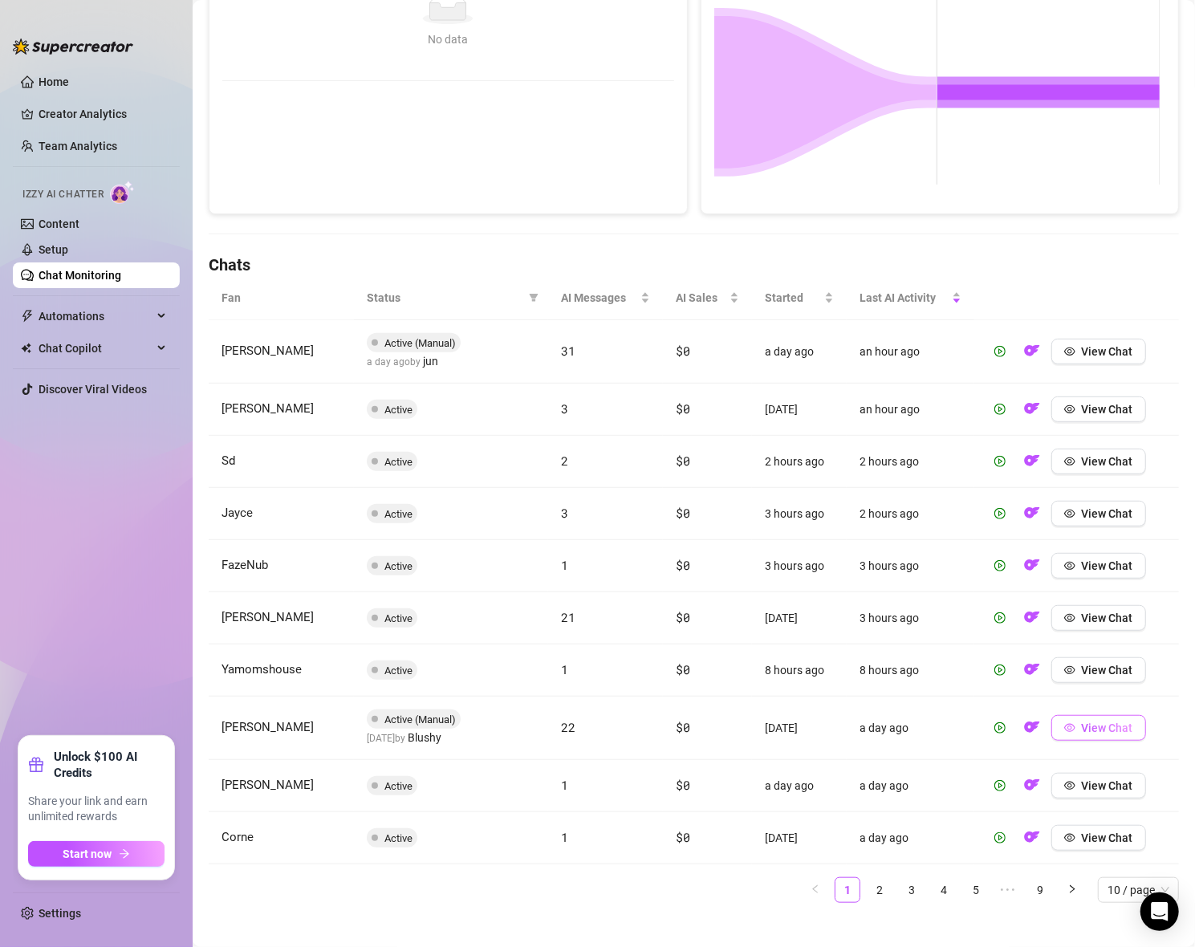
click at [1114, 728] on span "View Chat" at bounding box center [1107, 727] width 51 height 13
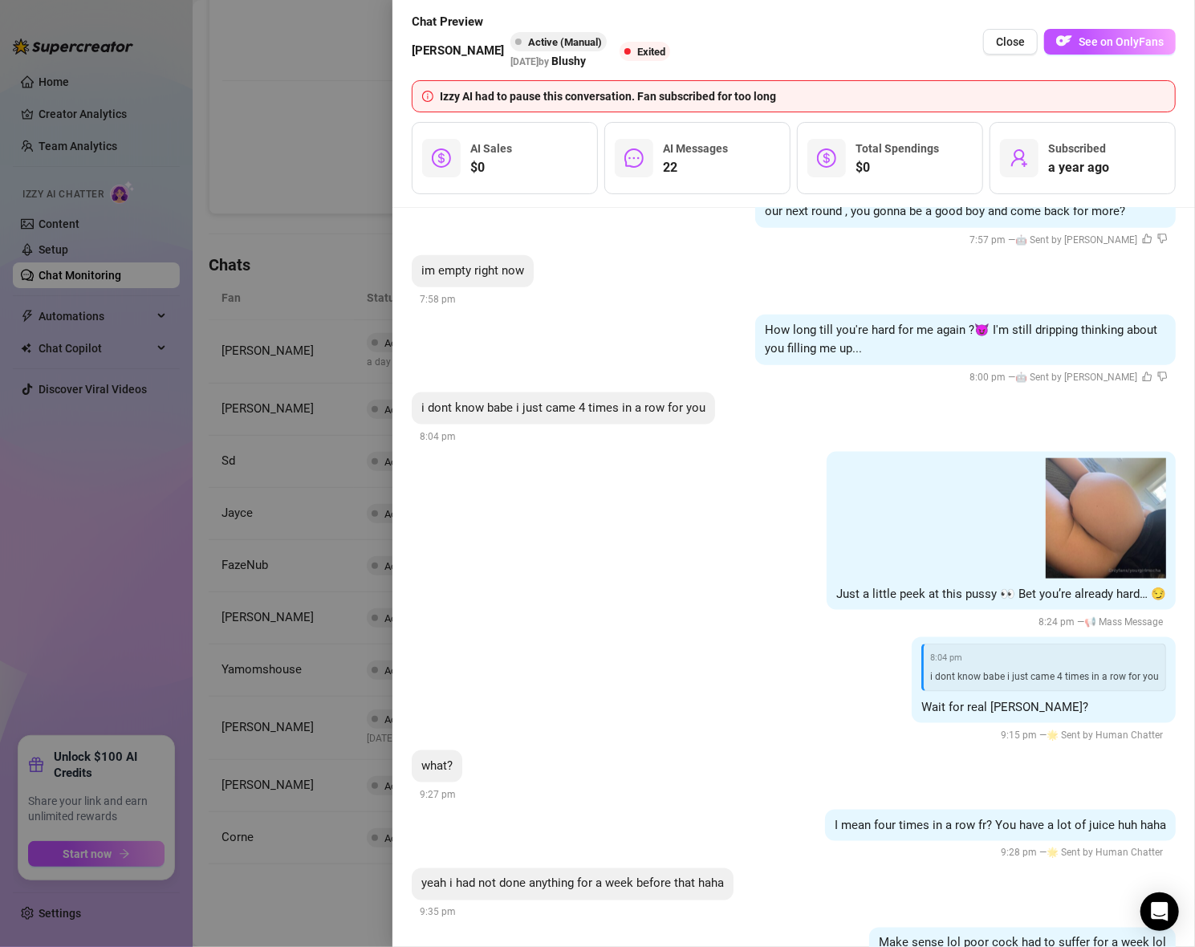
scroll to position [4649, 0]
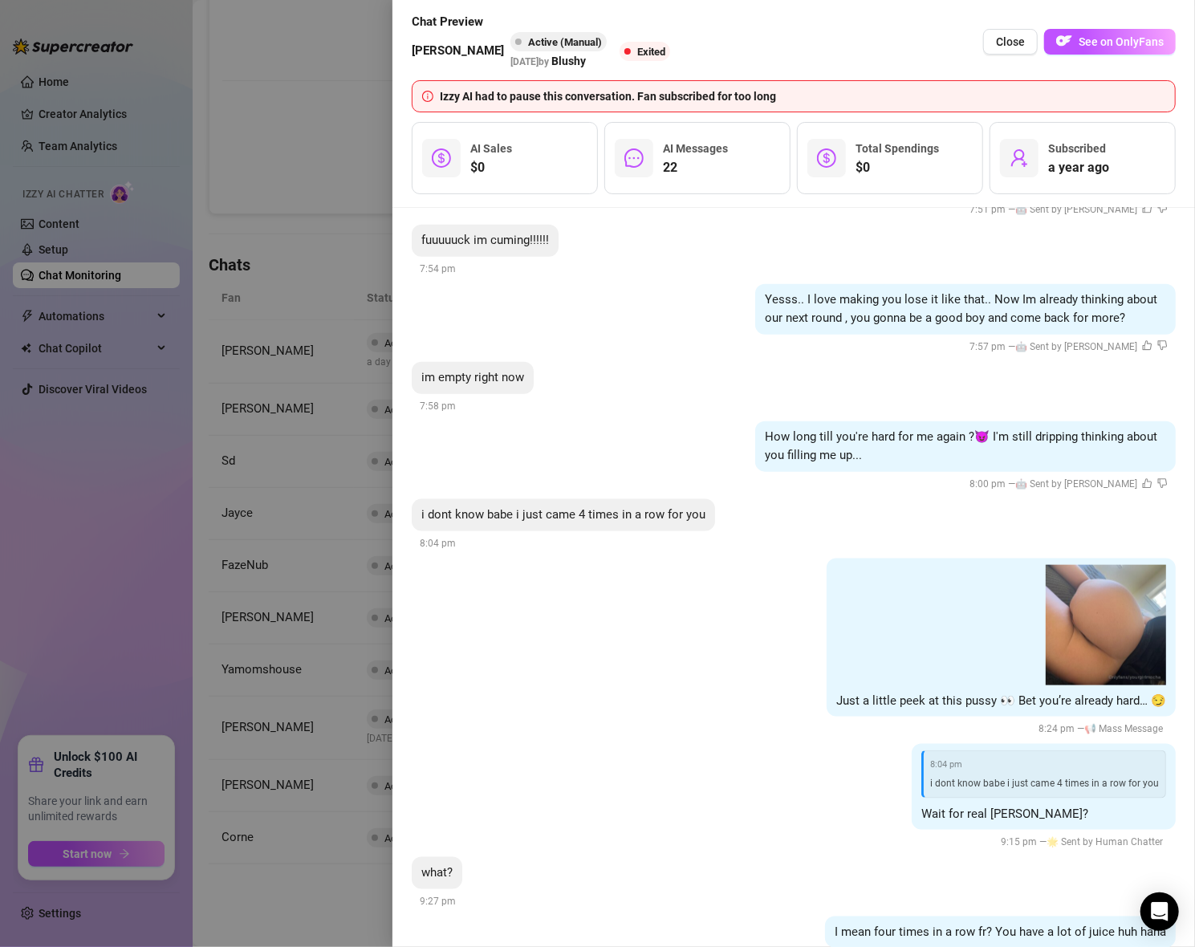
click at [723, 664] on div "Just a little peek at this pussy 👀 Bet you’re already hard… 😏 8:24 pm — 📢 Mass …" at bounding box center [794, 648] width 764 height 180
click at [1022, 39] on span "Close" at bounding box center [1010, 41] width 29 height 13
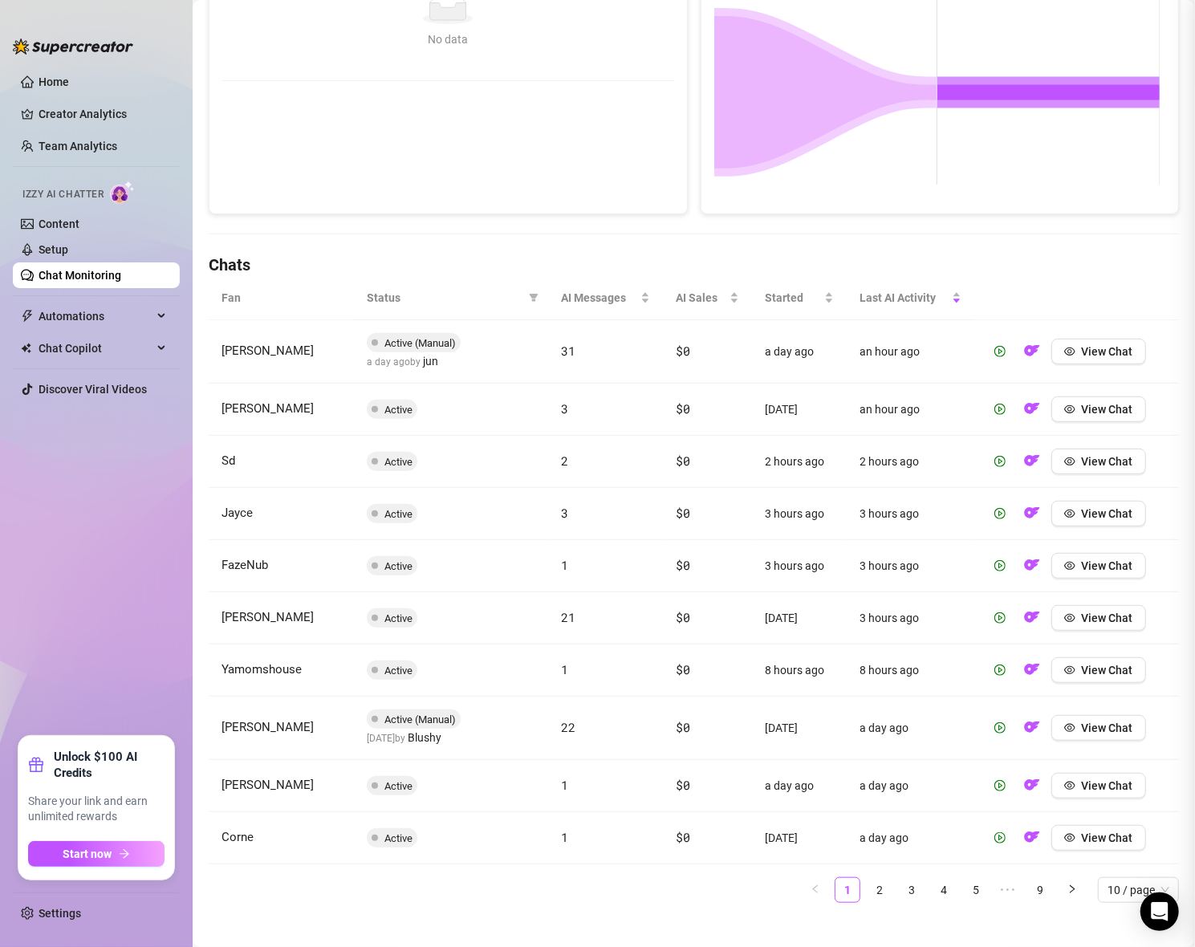
scroll to position [0, 0]
click at [1108, 783] on span "View Chat" at bounding box center [1107, 785] width 51 height 13
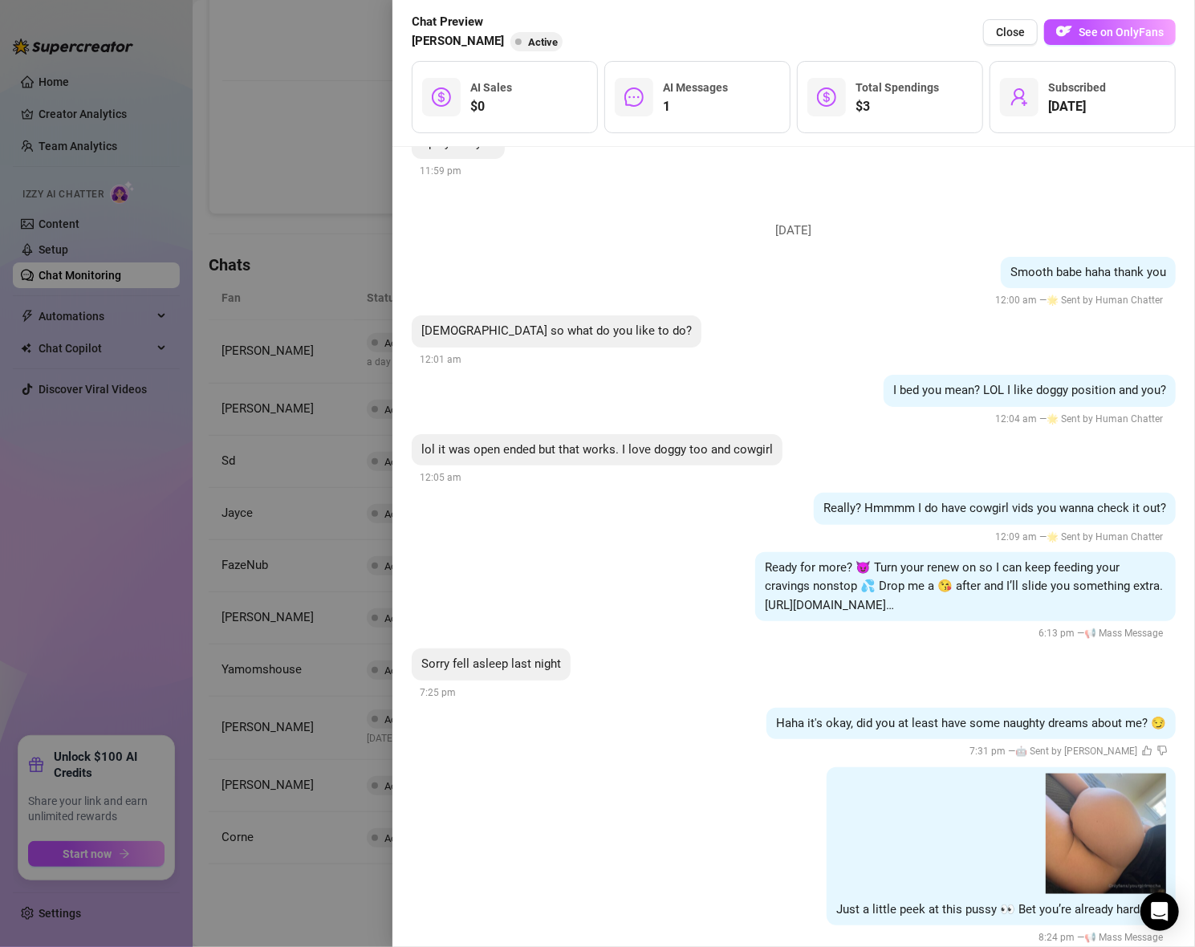
scroll to position [1258, 0]
